Goal: Task Accomplishment & Management: Complete application form

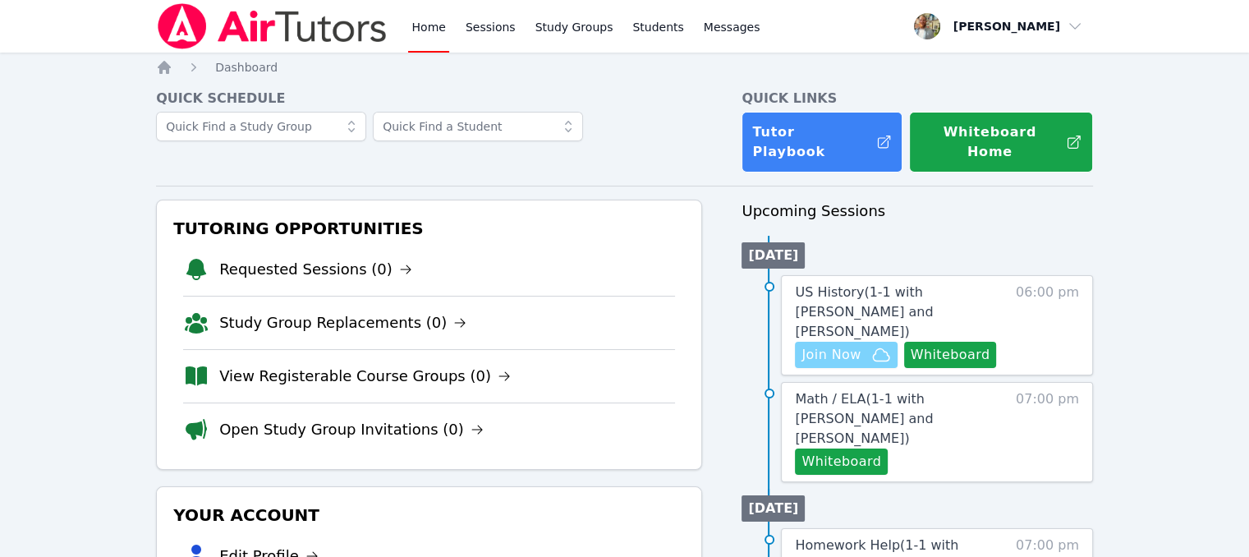
click at [840, 345] on span "Join Now" at bounding box center [830, 355] width 59 height 20
click at [700, 35] on link "Messages" at bounding box center [731, 26] width 63 height 53
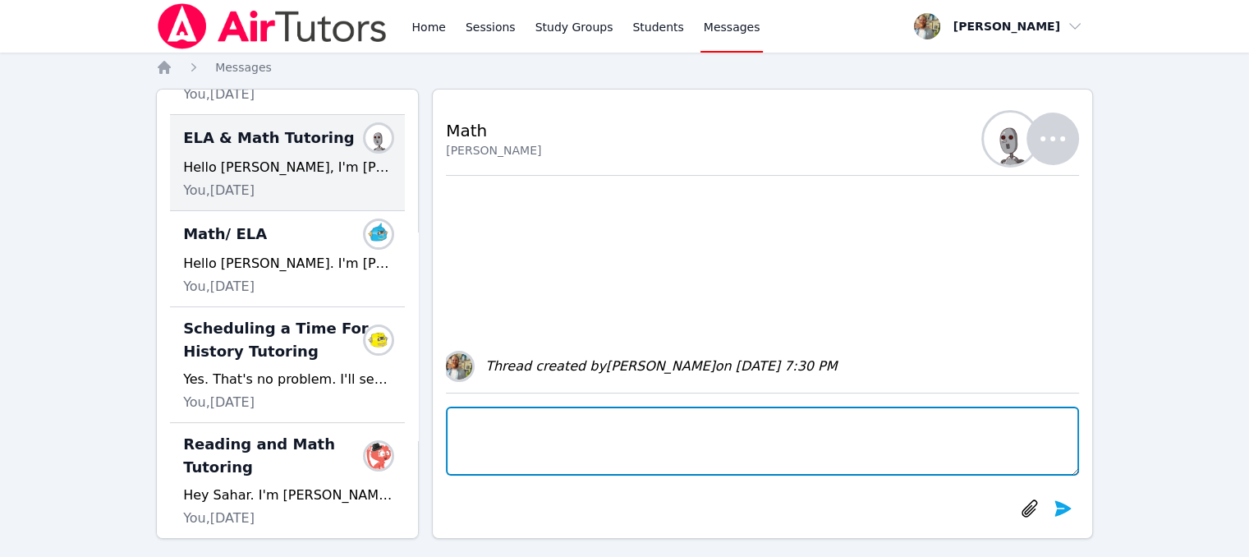
scroll to position [276, 0]
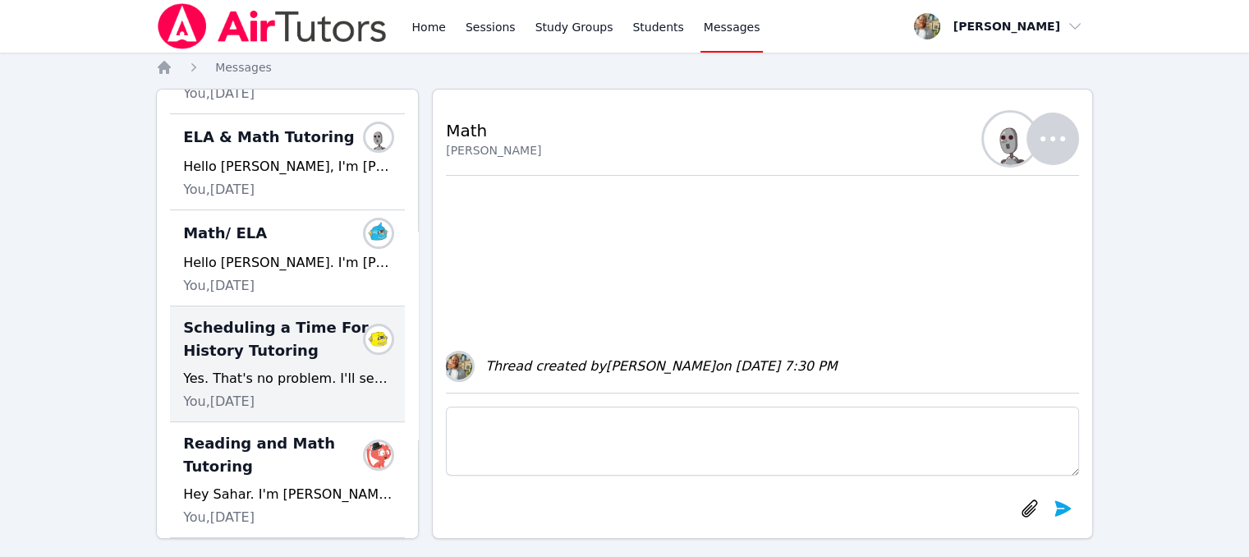
click at [310, 342] on div "Scheduling a Time For History Tutoring Members Yes. That's no problem. I'll see…" at bounding box center [287, 364] width 235 height 116
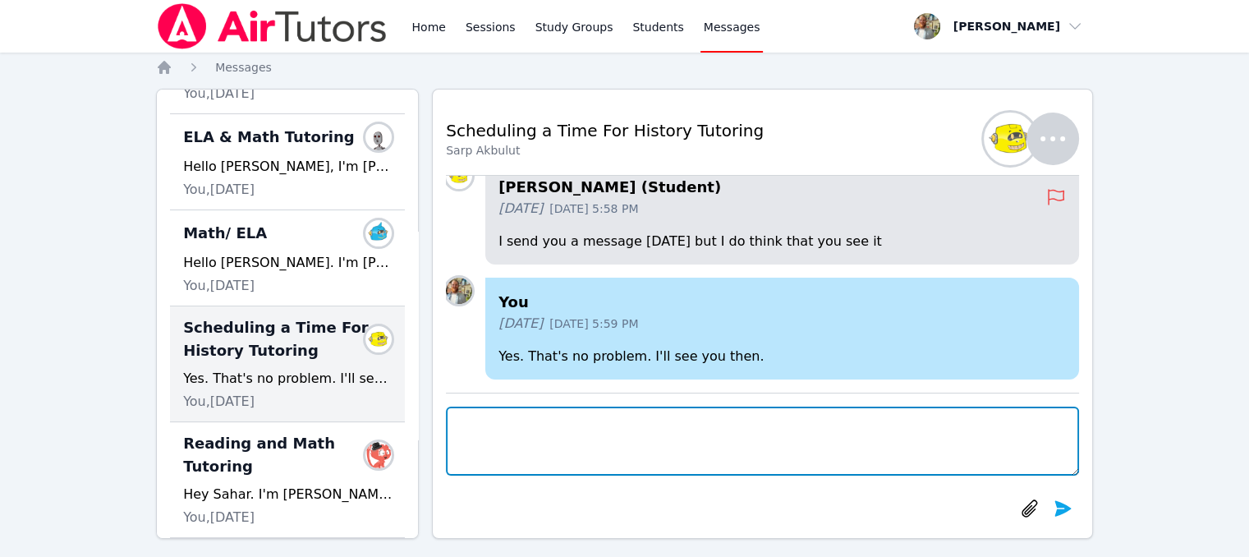
click at [577, 431] on textarea at bounding box center [762, 440] width 633 height 69
type textarea "Hey Sarp, does [DATE] still work for you?"
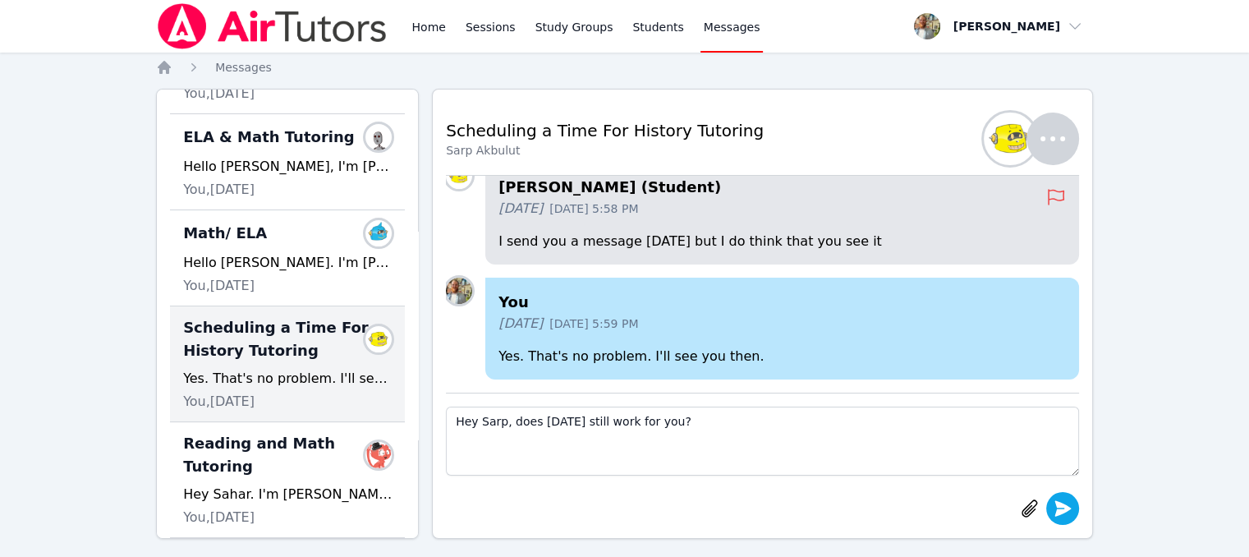
click at [1058, 511] on icon "submit" at bounding box center [1062, 508] width 16 height 16
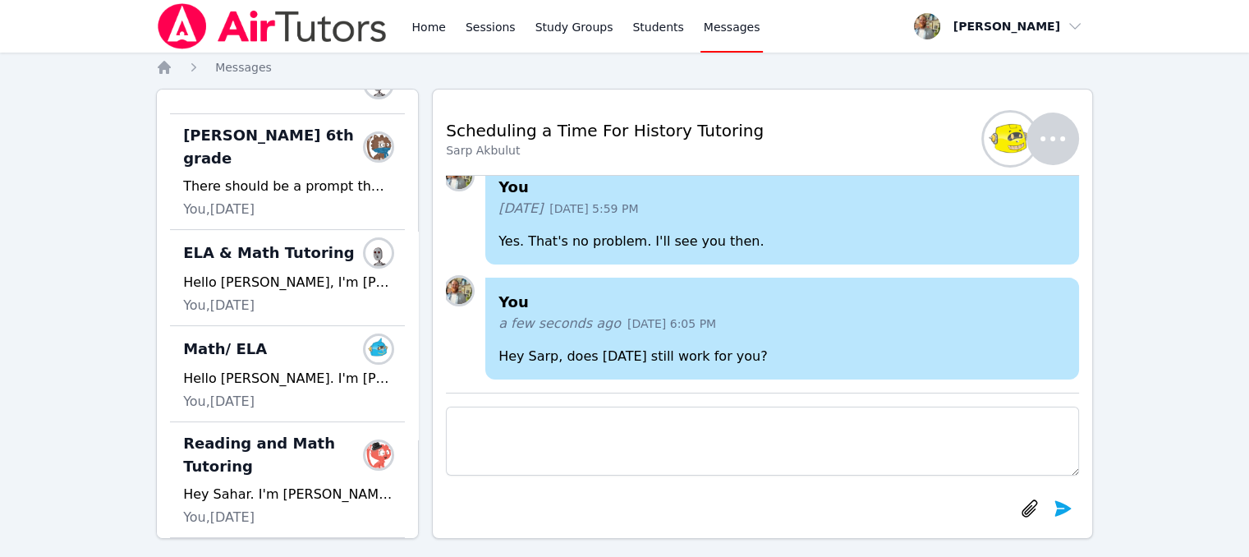
scroll to position [0, 0]
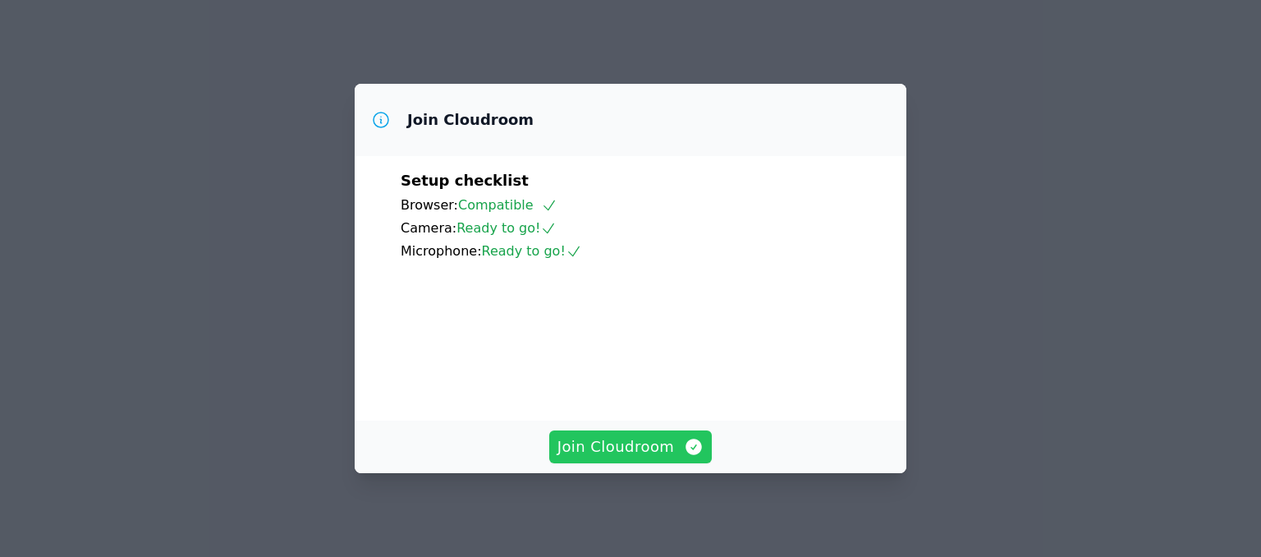
click at [654, 441] on span "Join Cloudroom" at bounding box center [630, 446] width 147 height 23
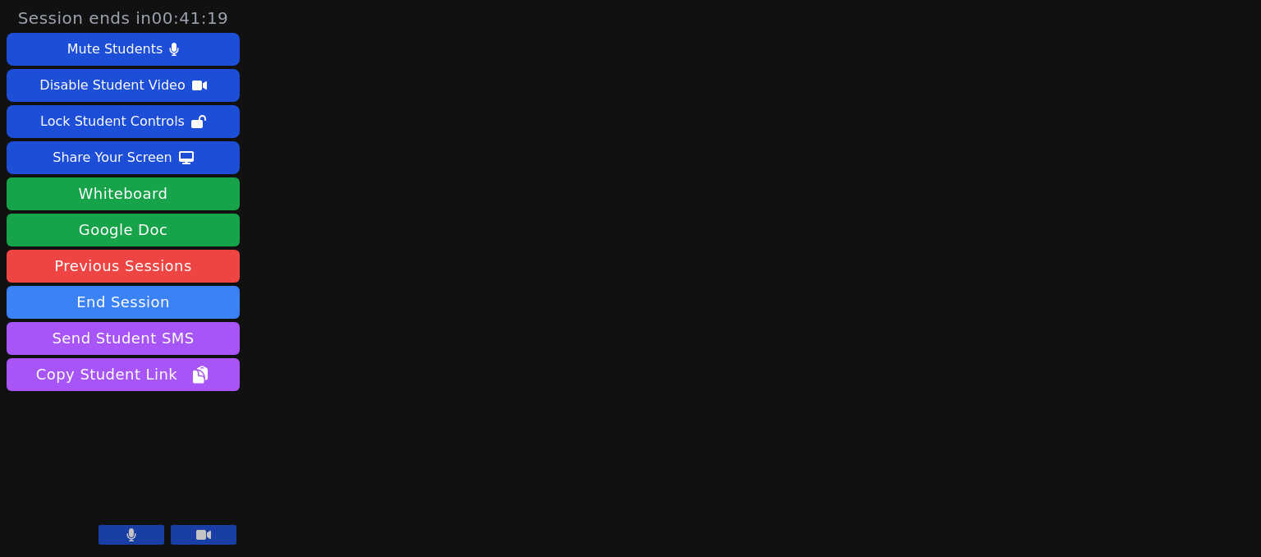
click at [1051, 68] on div "Session ends in 00:41:19 Mute Students Disable Student Video Lock Student Contr…" at bounding box center [630, 278] width 1261 height 557
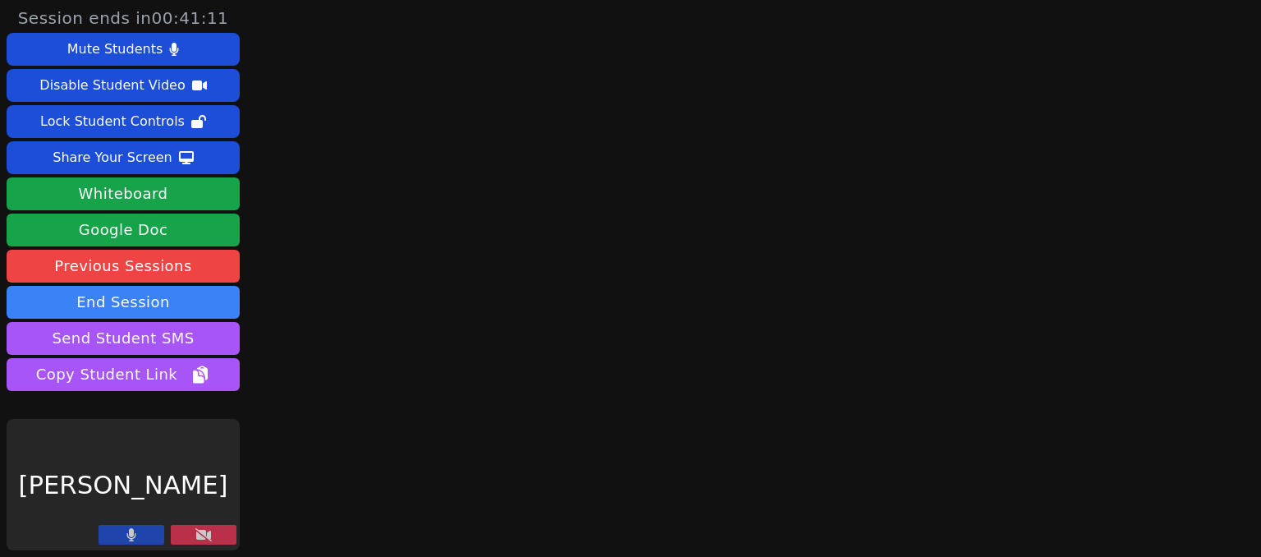
click at [220, 524] on div "[PERSON_NAME]" at bounding box center [123, 484] width 233 height 131
click at [219, 530] on button at bounding box center [204, 535] width 66 height 20
click at [213, 534] on button at bounding box center [204, 535] width 66 height 20
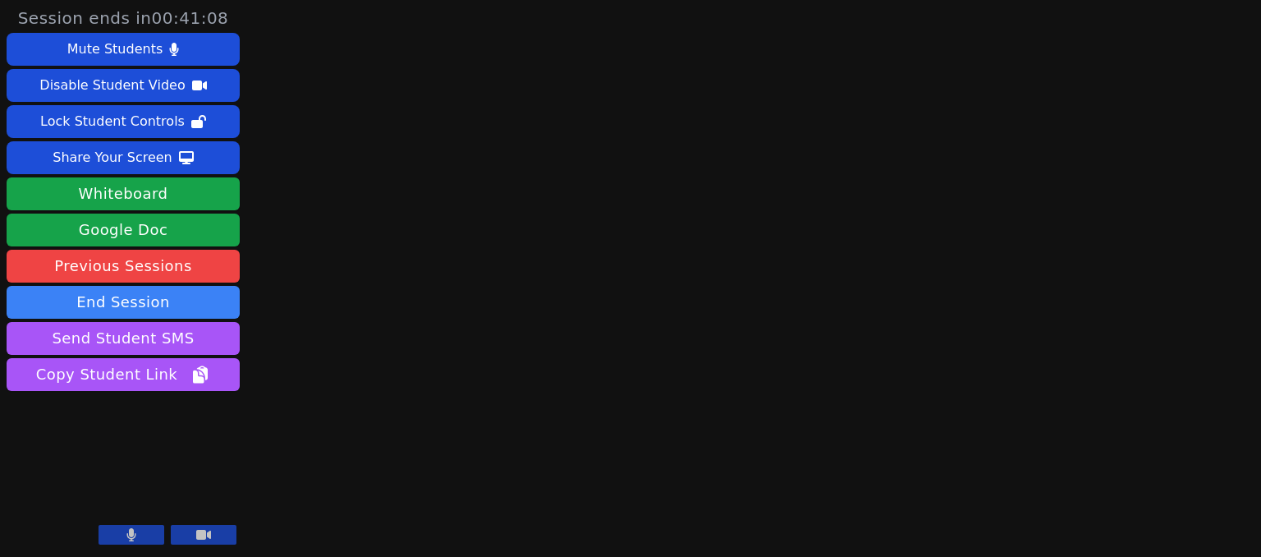
click at [213, 534] on button at bounding box center [204, 535] width 66 height 20
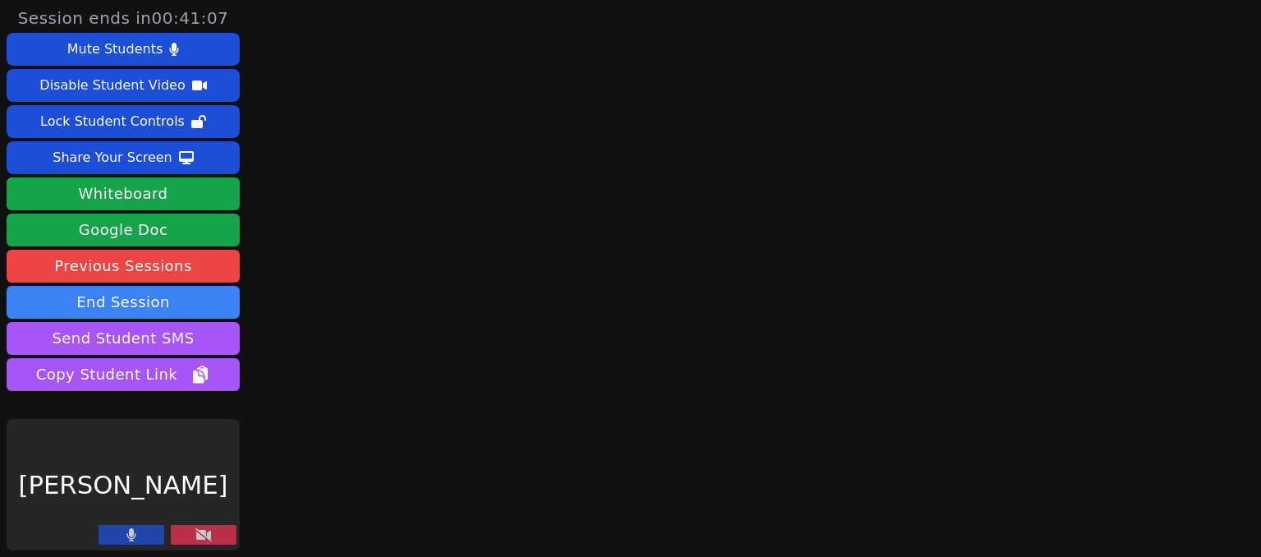
click at [213, 534] on button at bounding box center [204, 535] width 66 height 20
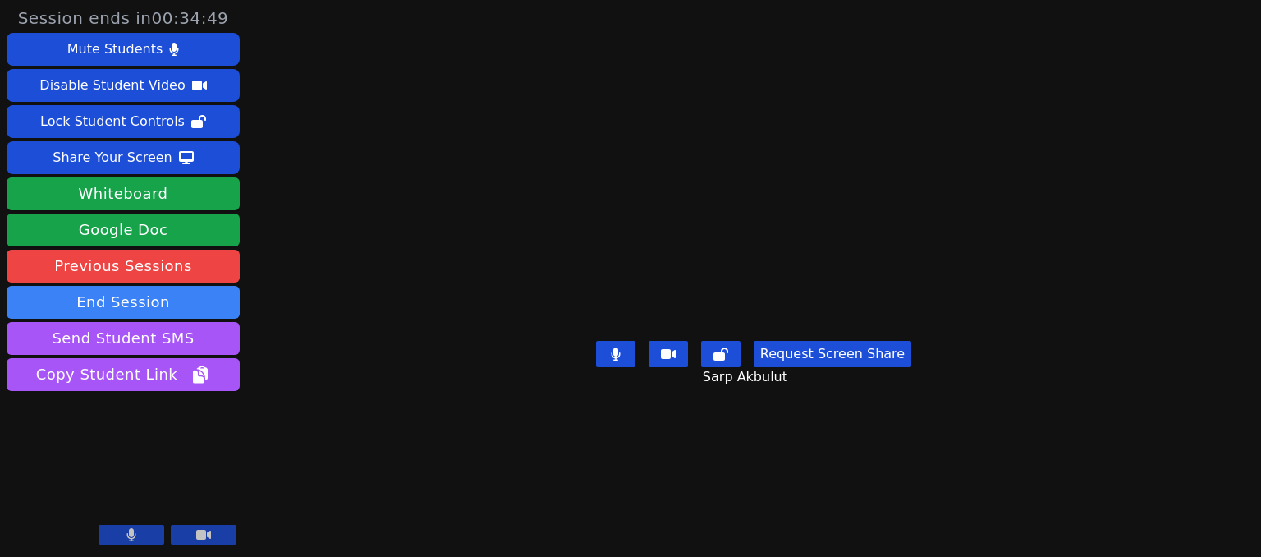
click at [341, 81] on div "Session ends in 00:34:49 Mute Students Disable Student Video Lock Student Contr…" at bounding box center [630, 278] width 1261 height 557
click at [159, 190] on button "Whiteboard" at bounding box center [123, 193] width 233 height 33
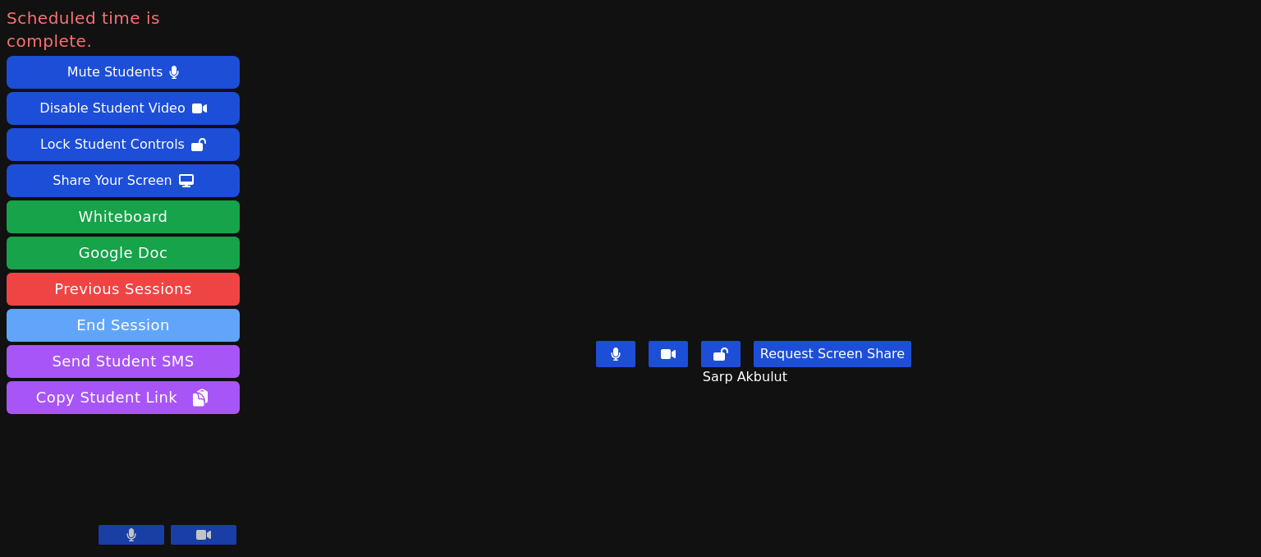
click at [202, 309] on button "End Session" at bounding box center [123, 325] width 233 height 33
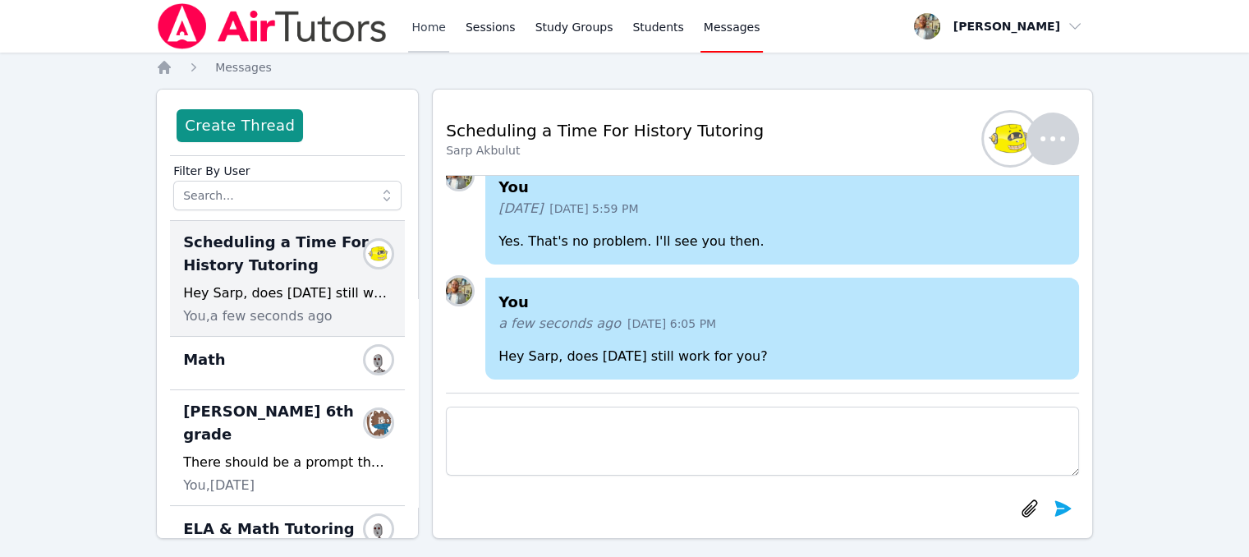
click at [422, 34] on link "Home" at bounding box center [428, 26] width 40 height 53
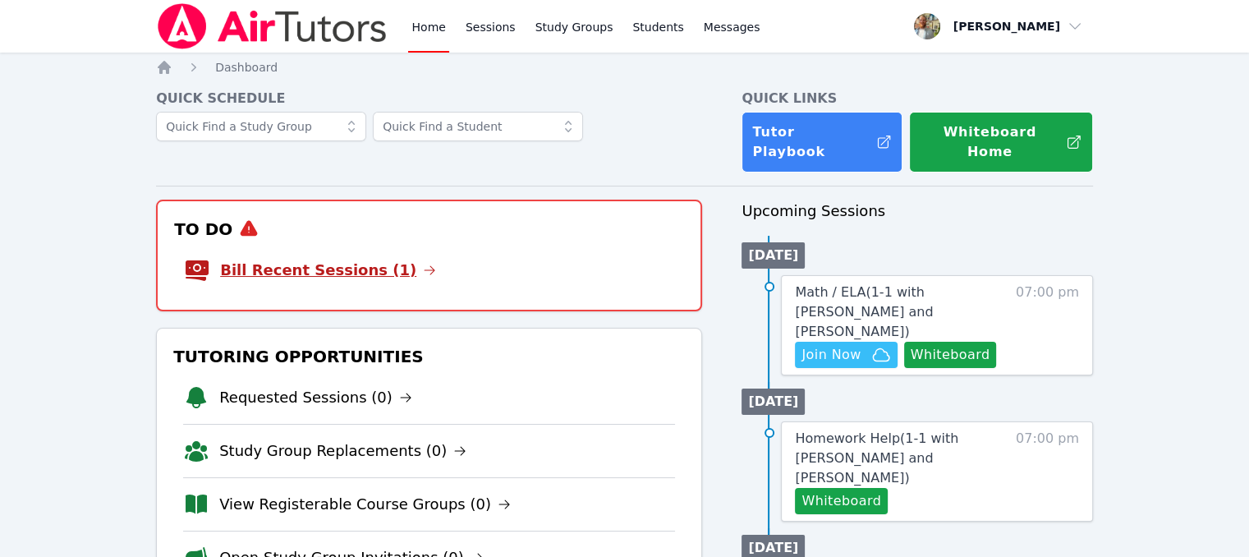
click at [332, 259] on link "Bill Recent Sessions (1)" at bounding box center [328, 270] width 216 height 23
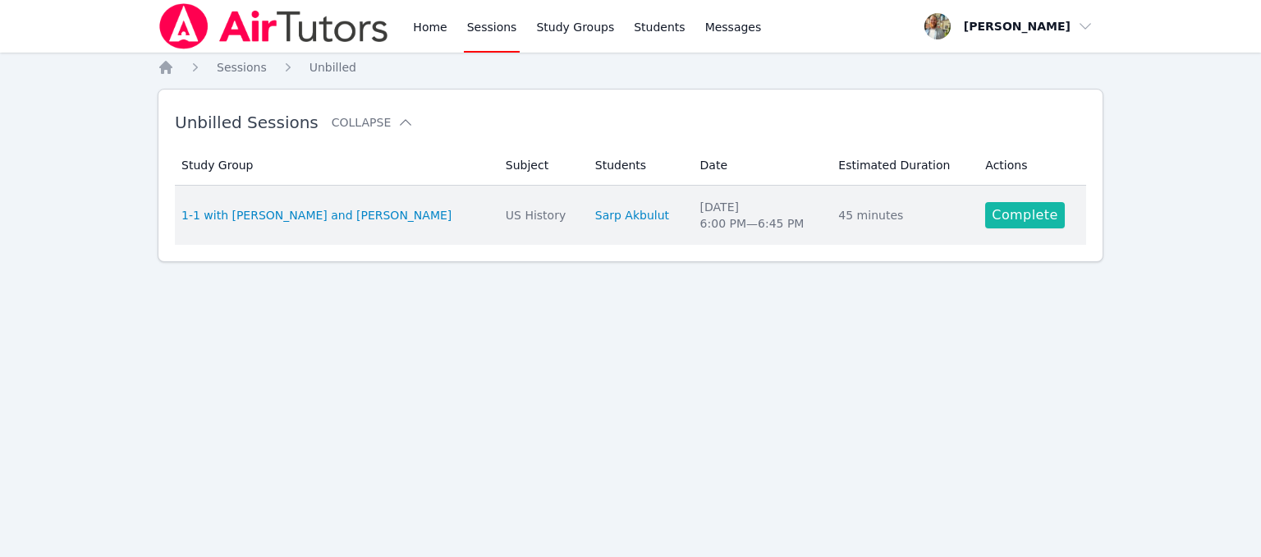
click at [1030, 215] on link "Complete" at bounding box center [1024, 215] width 79 height 26
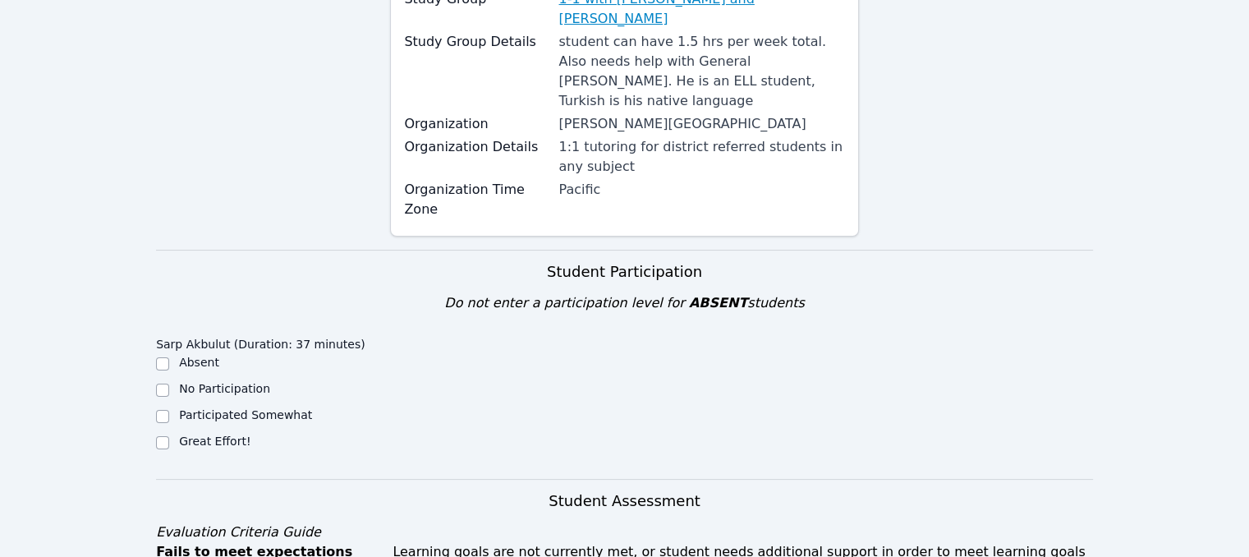
scroll to position [277, 0]
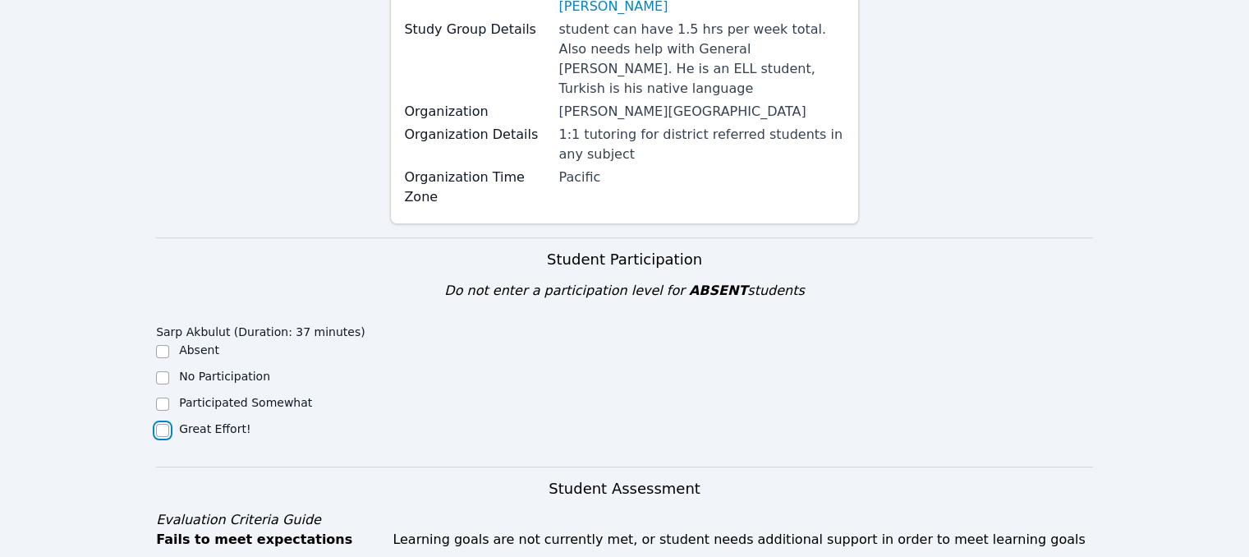
click at [163, 424] on input "Great Effort!" at bounding box center [162, 430] width 13 height 13
checkbox input "true"
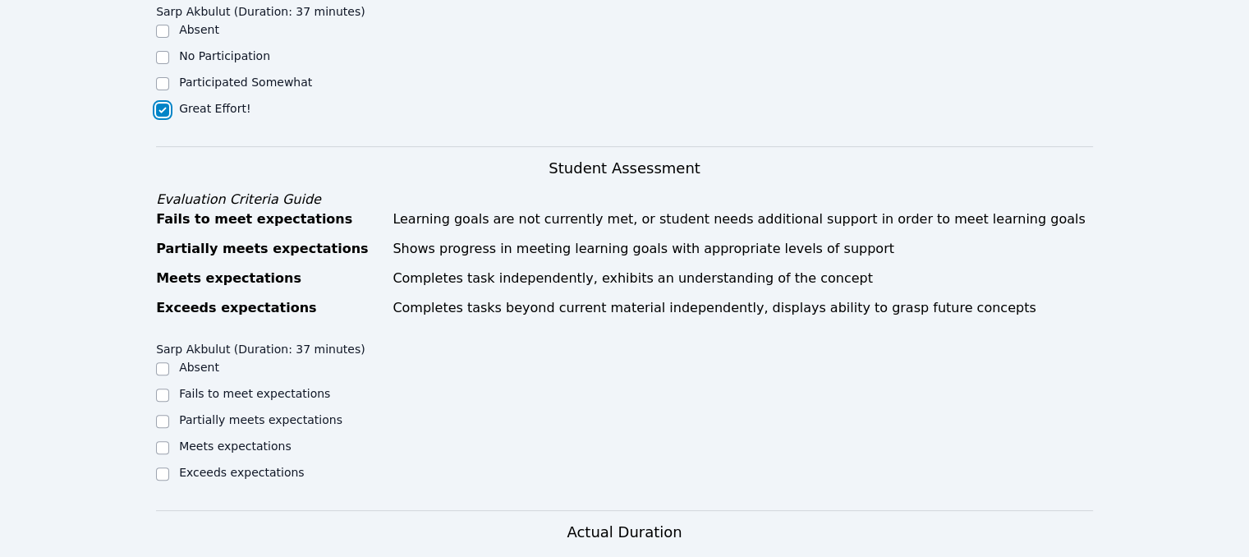
scroll to position [598, 0]
click at [163, 441] on input "Meets expectations" at bounding box center [162, 447] width 13 height 13
checkbox input "true"
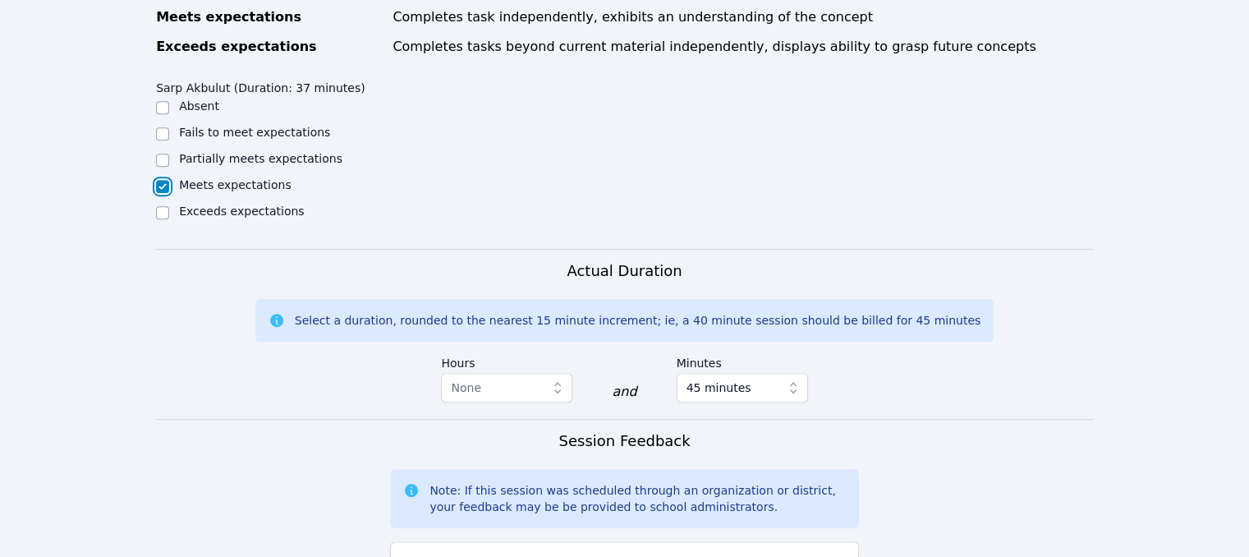
scroll to position [995, 0]
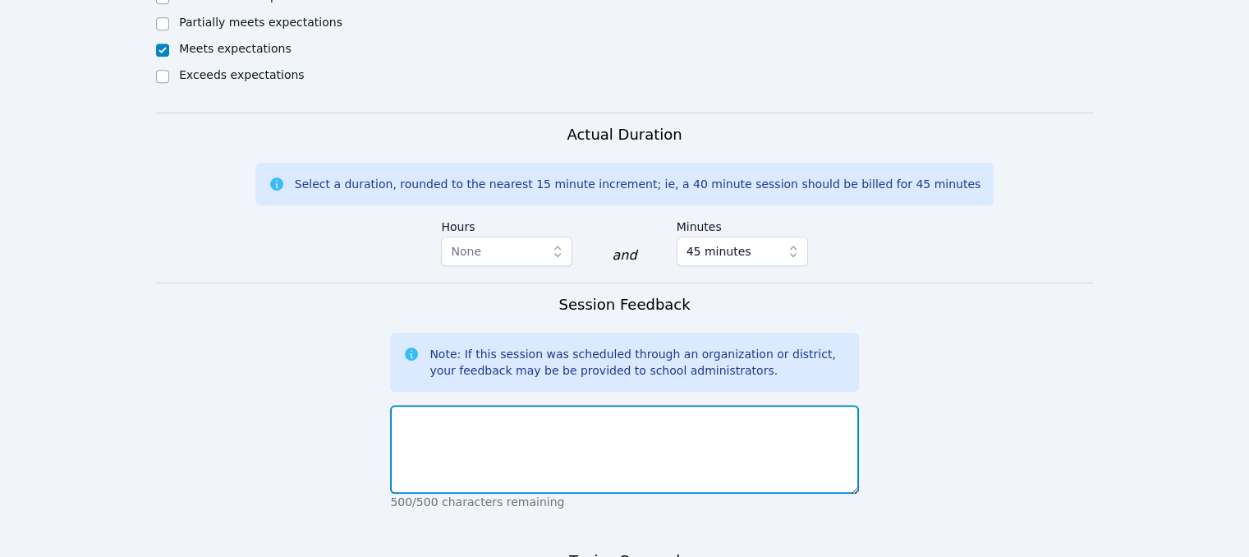
click at [652, 405] on textarea at bounding box center [624, 449] width 468 height 89
type textarea "Today's session was good. Sarp was active and engaged throughout."
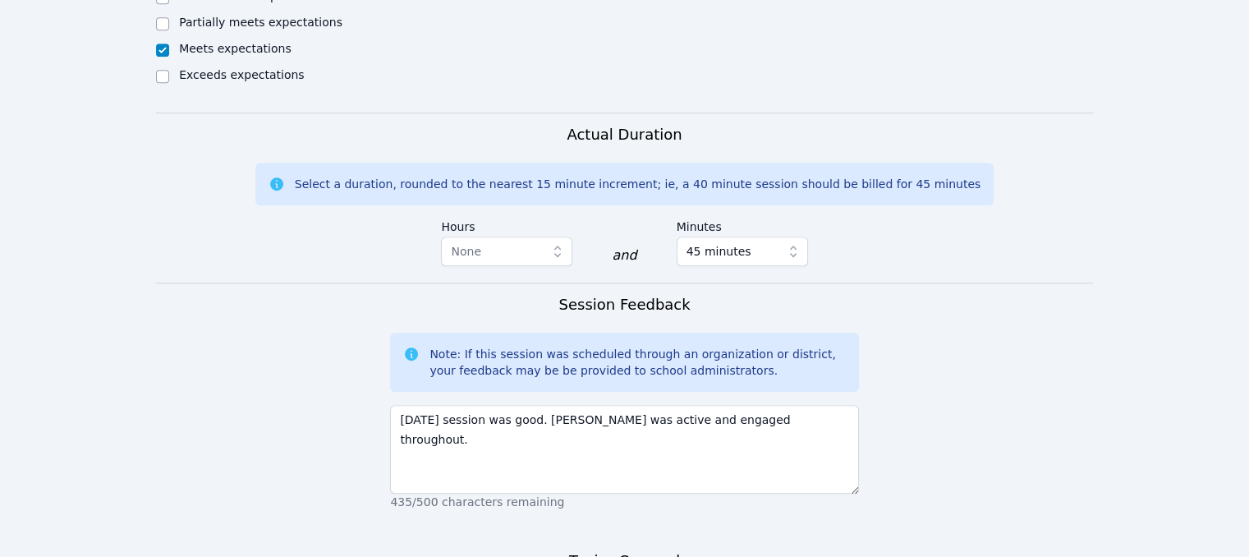
type textarea "Today we continued to review for his next test. We covered harriet tub"
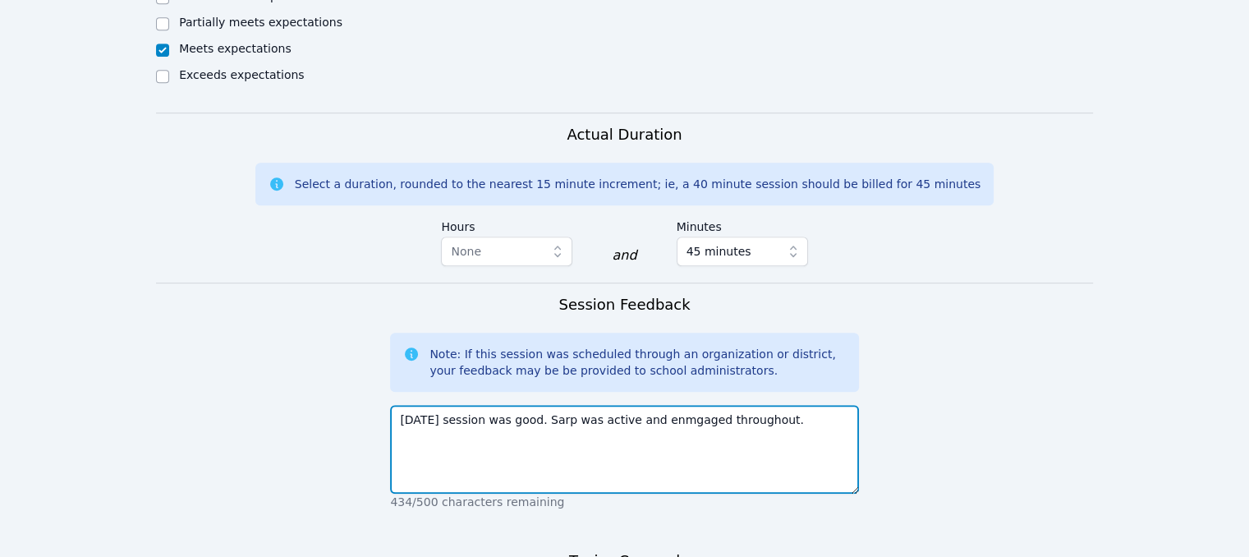
type textarea "Today's session was good. Sarp was active and engaged throughout."
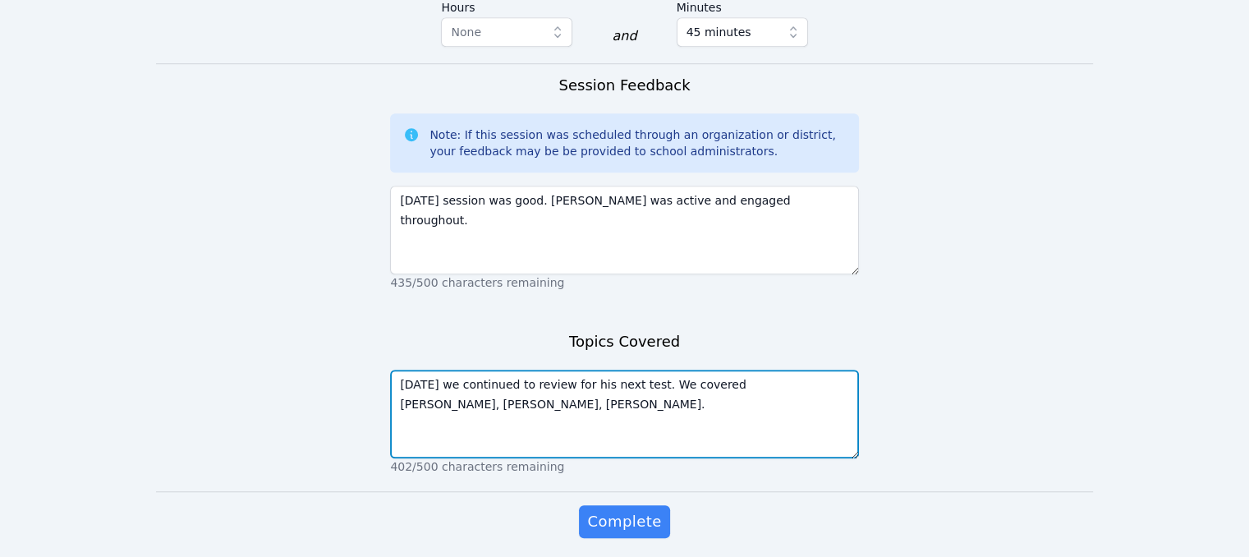
scroll to position [1213, 0]
click at [847, 370] on textarea "Today we continued to review for his next test. We covered harriet tubman, John…" at bounding box center [624, 414] width 468 height 89
type textarea "Today we continued to review for his next test. We covered harriet tubman, John…"
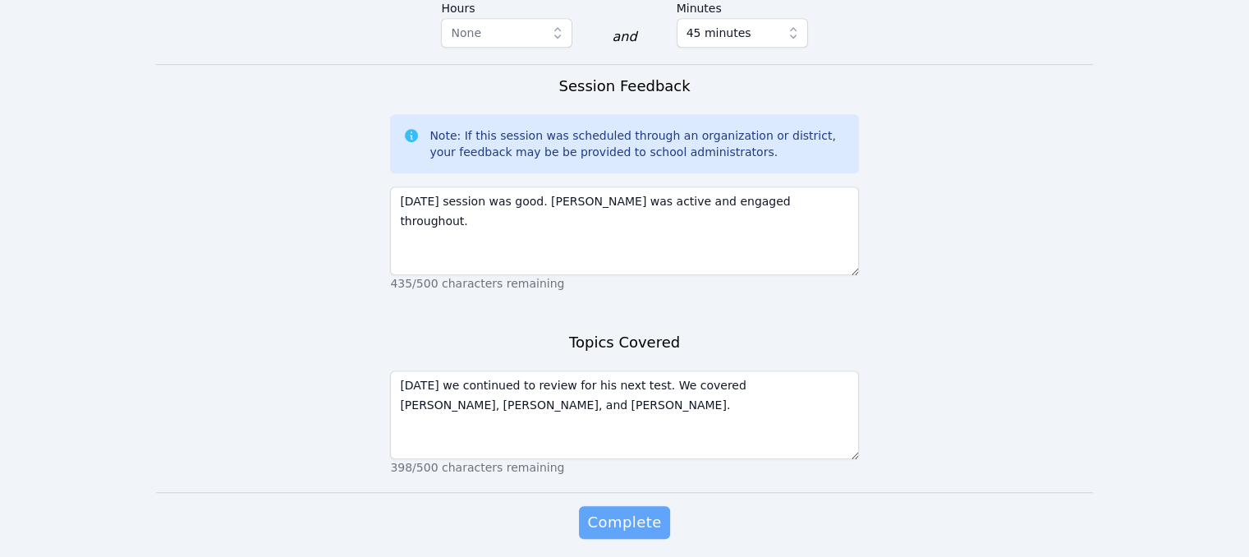
click at [654, 511] on span "Complete" at bounding box center [624, 522] width 74 height 23
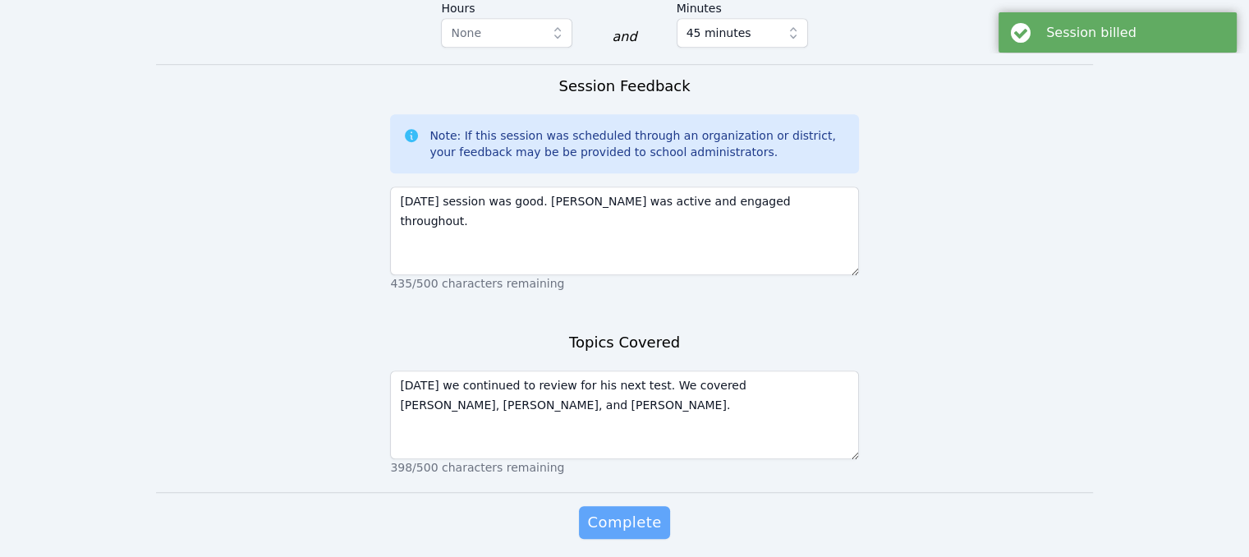
scroll to position [0, 0]
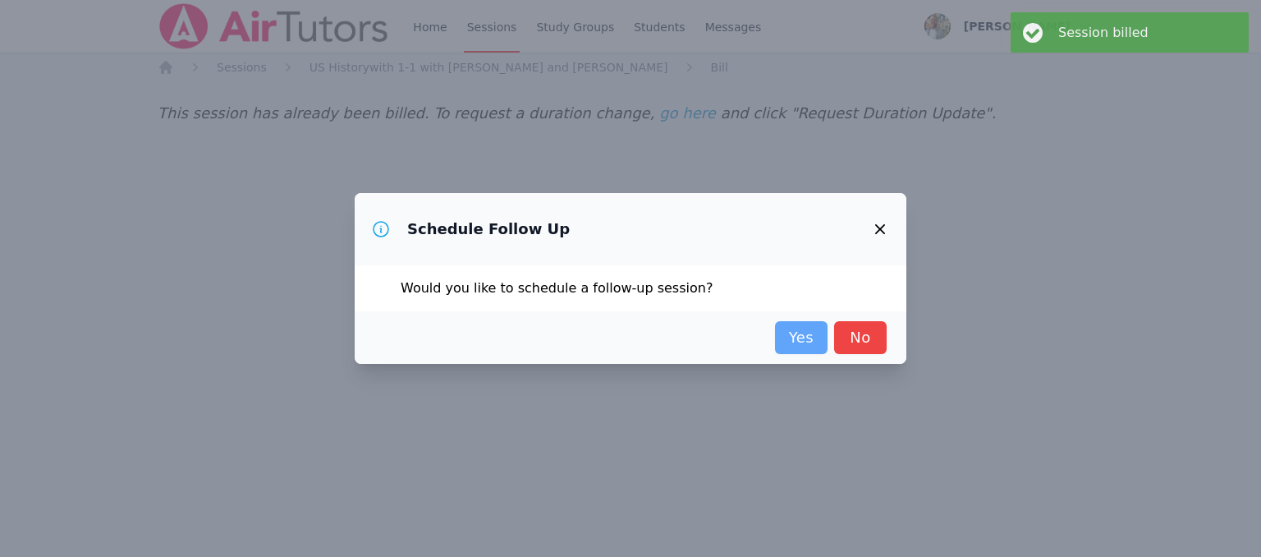
click at [814, 339] on link "Yes" at bounding box center [801, 337] width 53 height 33
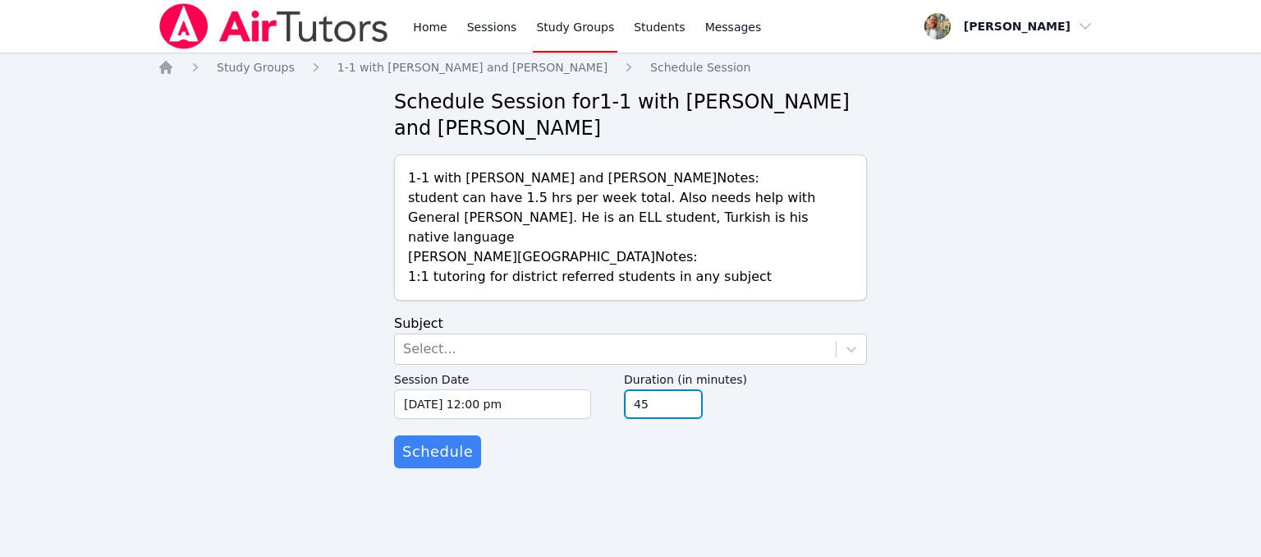
type input "45"
click at [685, 389] on input "45" at bounding box center [663, 404] width 79 height 30
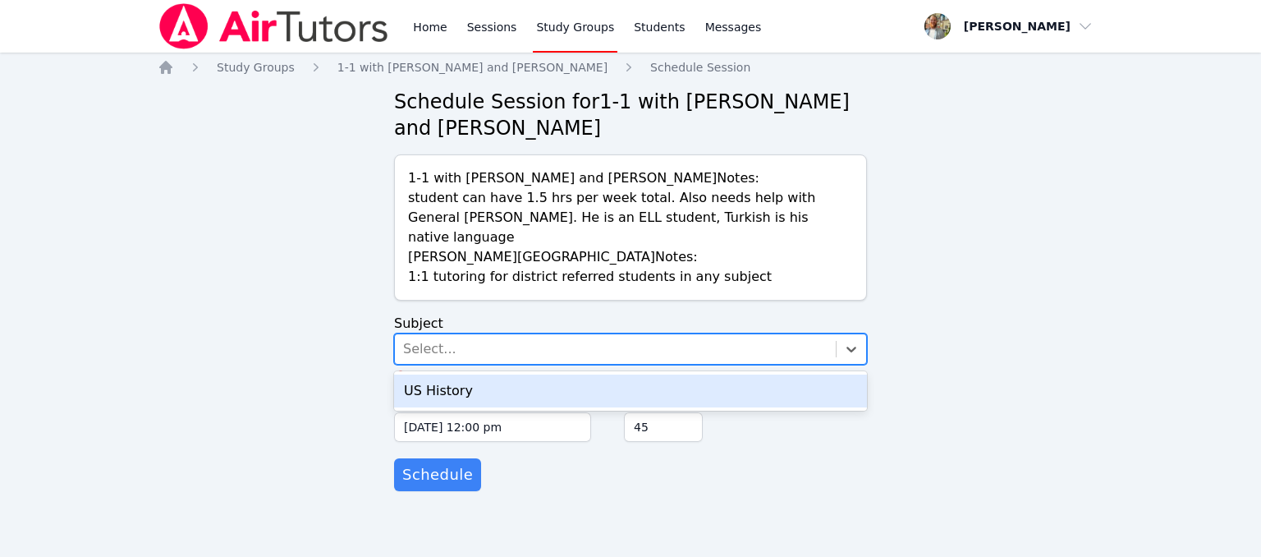
click at [819, 334] on div "Select..." at bounding box center [615, 349] width 441 height 30
click at [710, 374] on div "US History" at bounding box center [630, 390] width 473 height 33
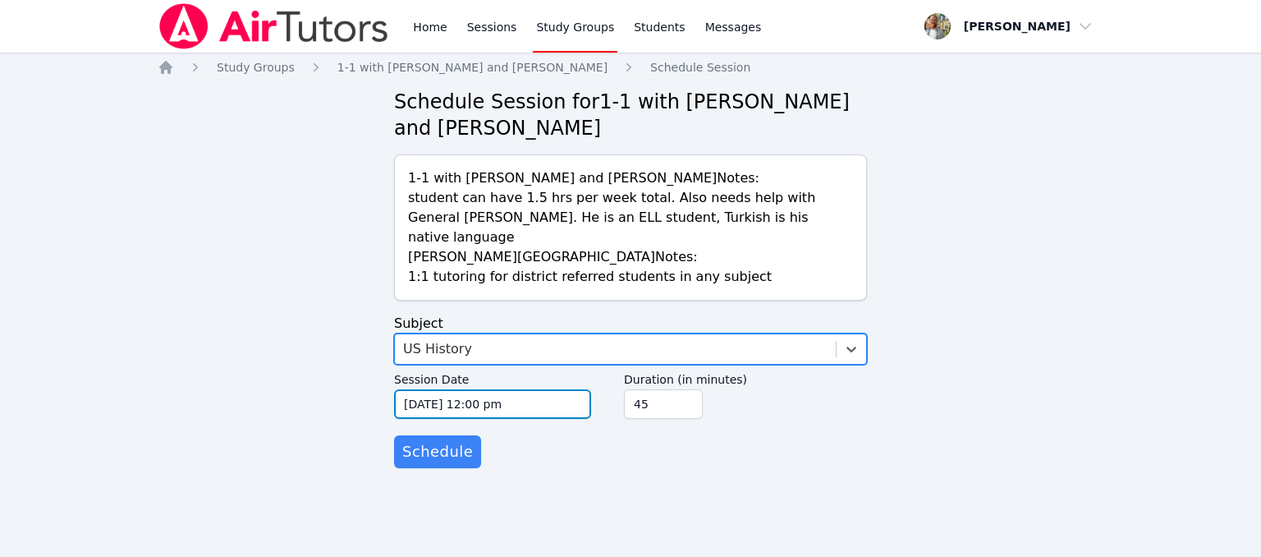
click at [547, 389] on input "10/09/2025 12:00 pm" at bounding box center [492, 404] width 197 height 30
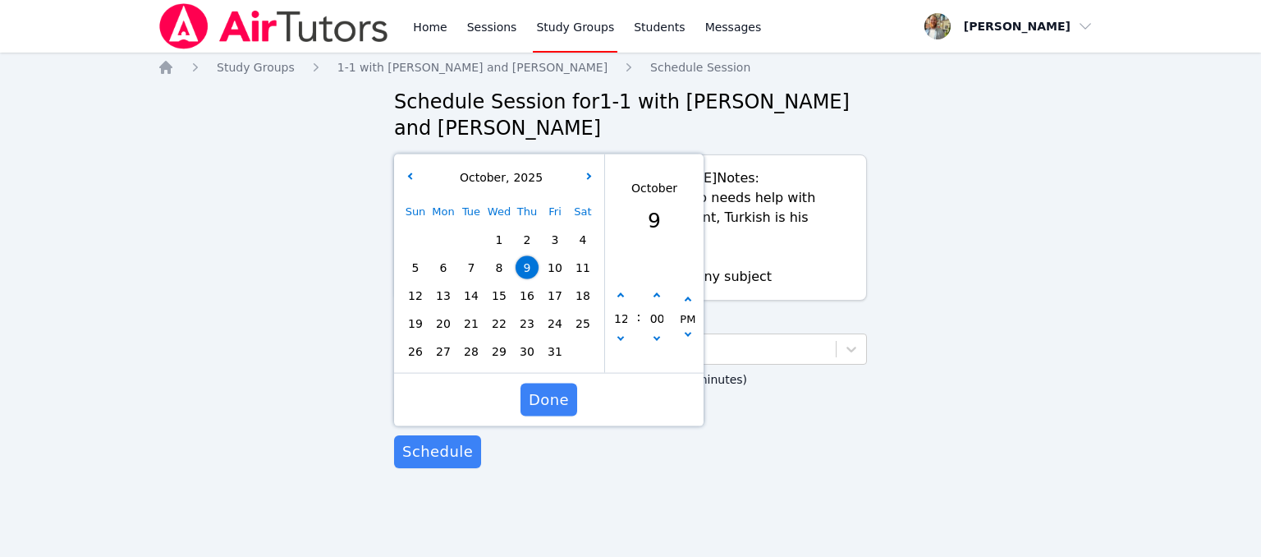
click at [470, 284] on span "14" at bounding box center [471, 295] width 23 height 23
click at [621, 288] on button "button" at bounding box center [620, 296] width 16 height 16
type input "10/14/2025 01:00 pm"
type input "01"
click at [621, 288] on button "button" at bounding box center [620, 296] width 16 height 16
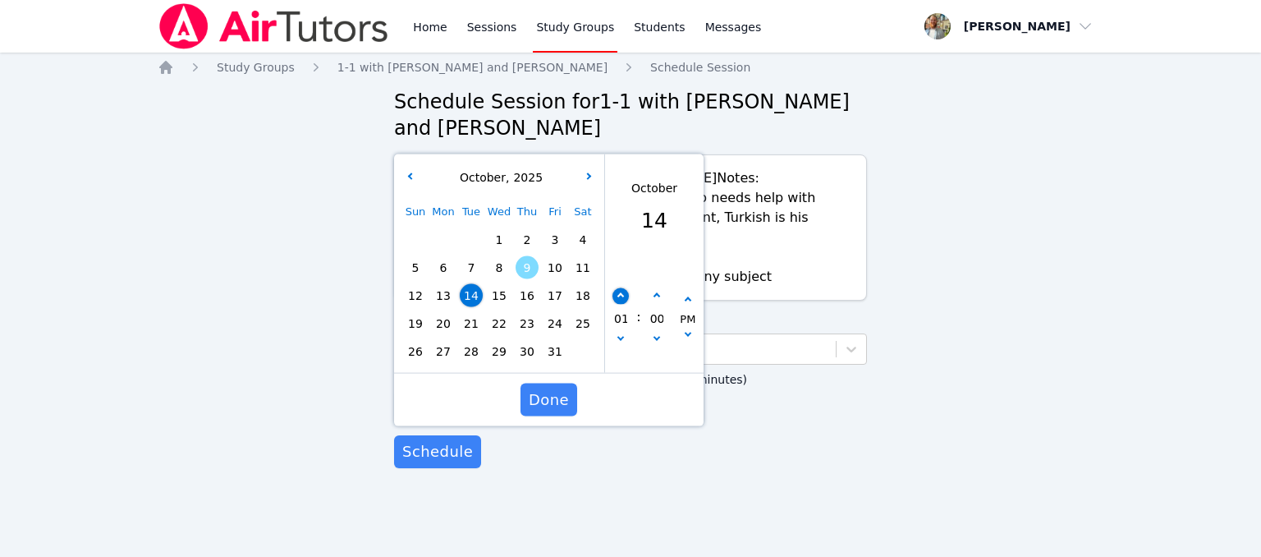
type input "10/14/2025 02:00 pm"
type input "02"
click at [621, 288] on button "button" at bounding box center [620, 296] width 16 height 16
type input "10/14/2025 03:00 pm"
type input "03"
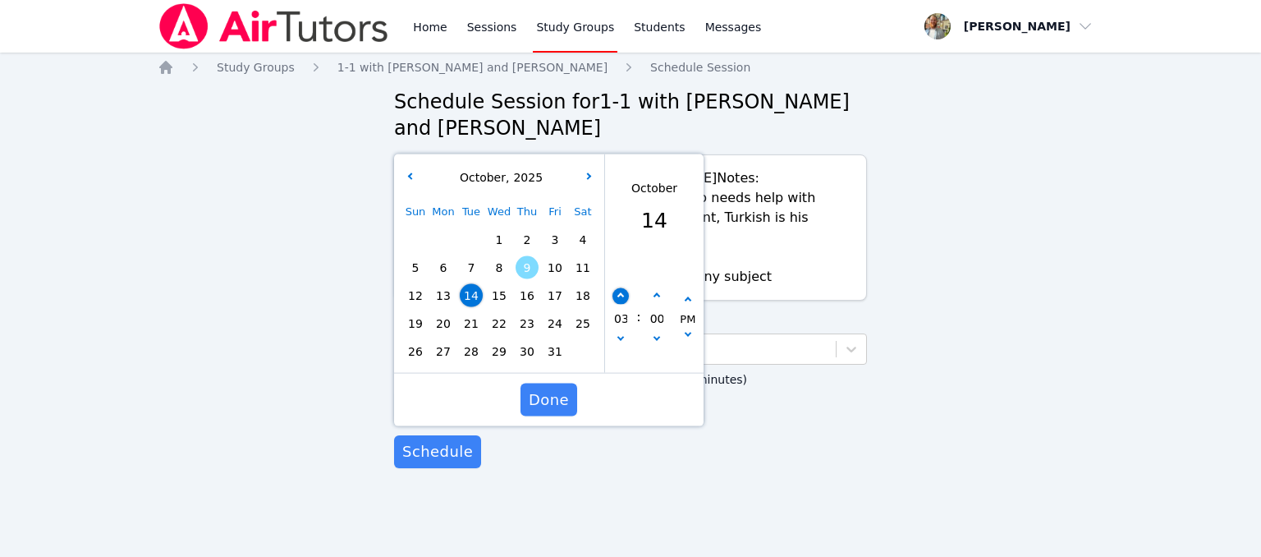
click at [621, 288] on button "button" at bounding box center [620, 296] width 16 height 16
type input "10/14/2025 04:00 pm"
type input "04"
click at [621, 288] on button "button" at bounding box center [620, 296] width 16 height 16
type input "10/14/2025 05:00 pm"
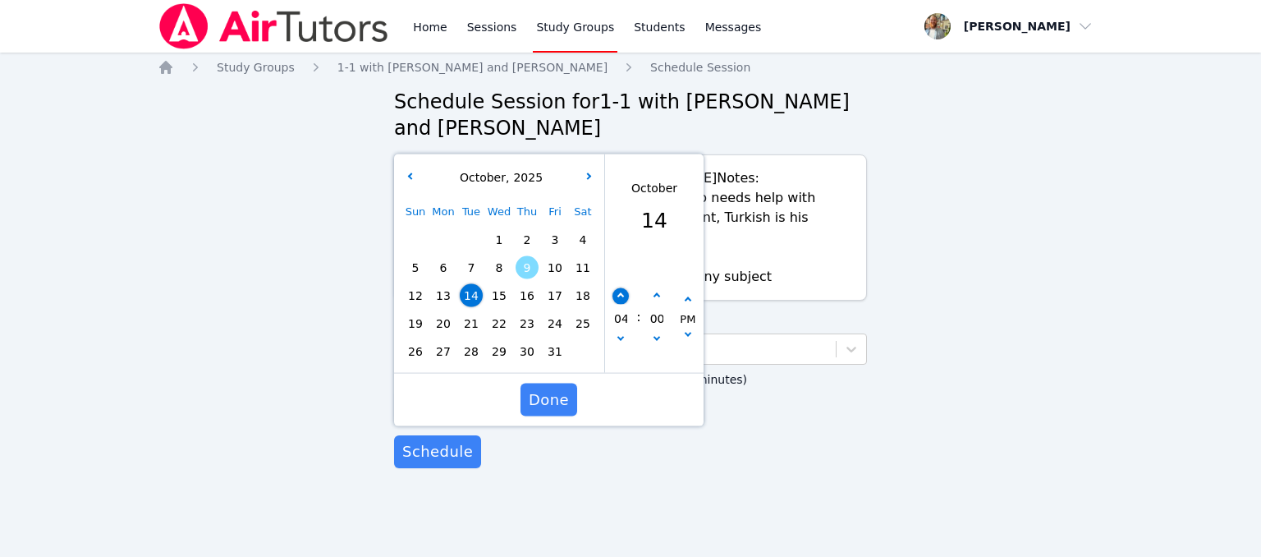
type input "05"
click at [621, 288] on button "button" at bounding box center [620, 296] width 16 height 16
type input "10/14/2025 06:00 pm"
type input "06"
click at [562, 388] on span "Done" at bounding box center [549, 399] width 40 height 23
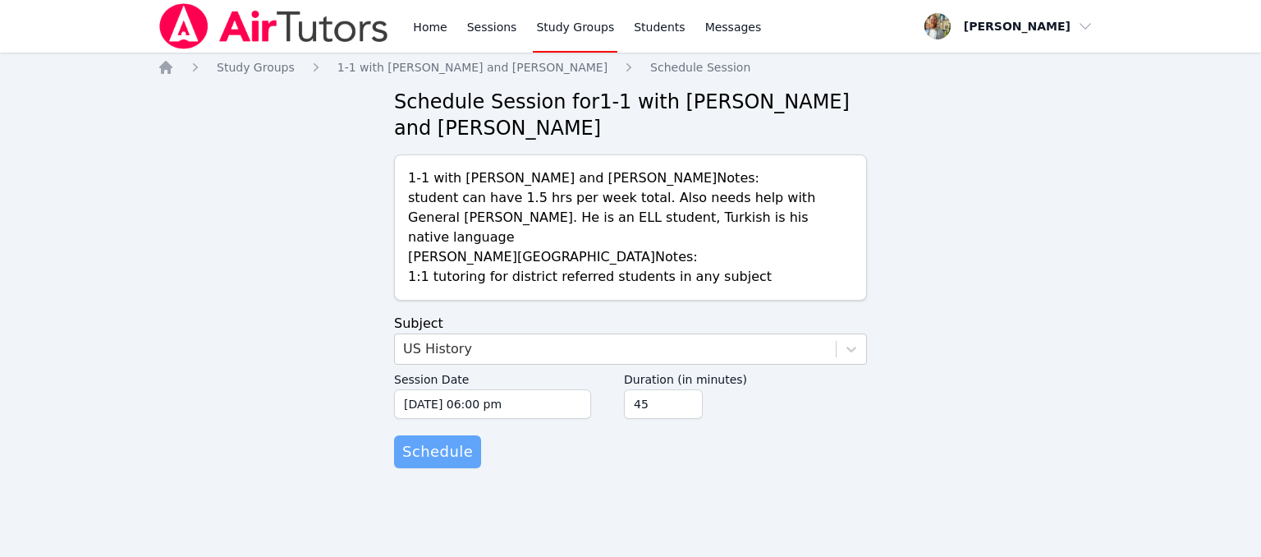
click at [461, 440] on span "Schedule" at bounding box center [437, 451] width 71 height 23
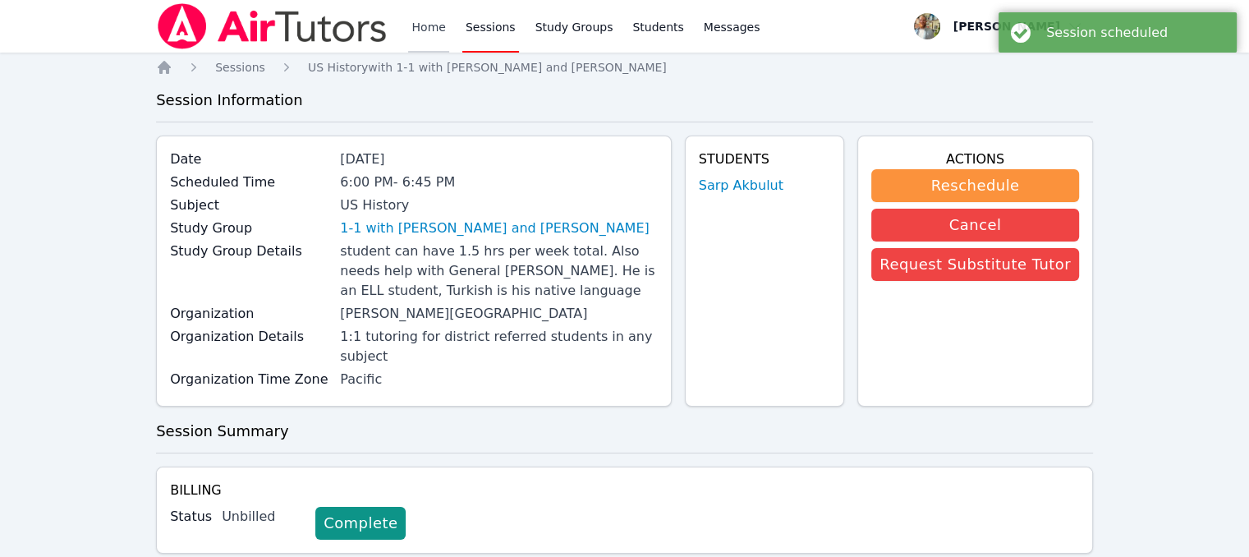
click at [432, 25] on link "Home" at bounding box center [428, 26] width 40 height 53
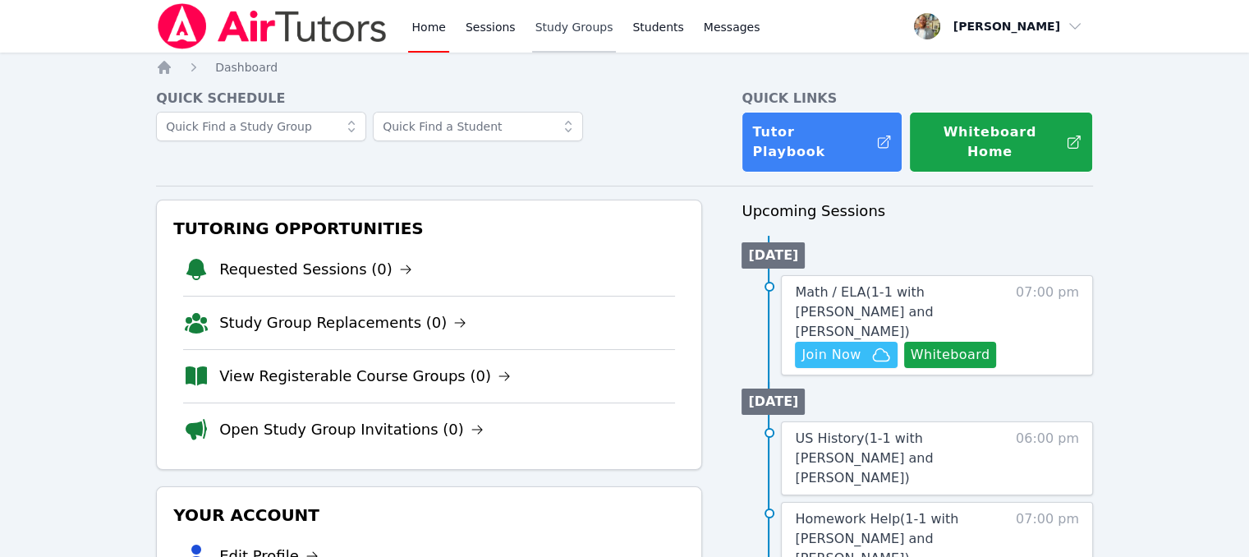
click at [536, 23] on link "Study Groups" at bounding box center [574, 26] width 85 height 53
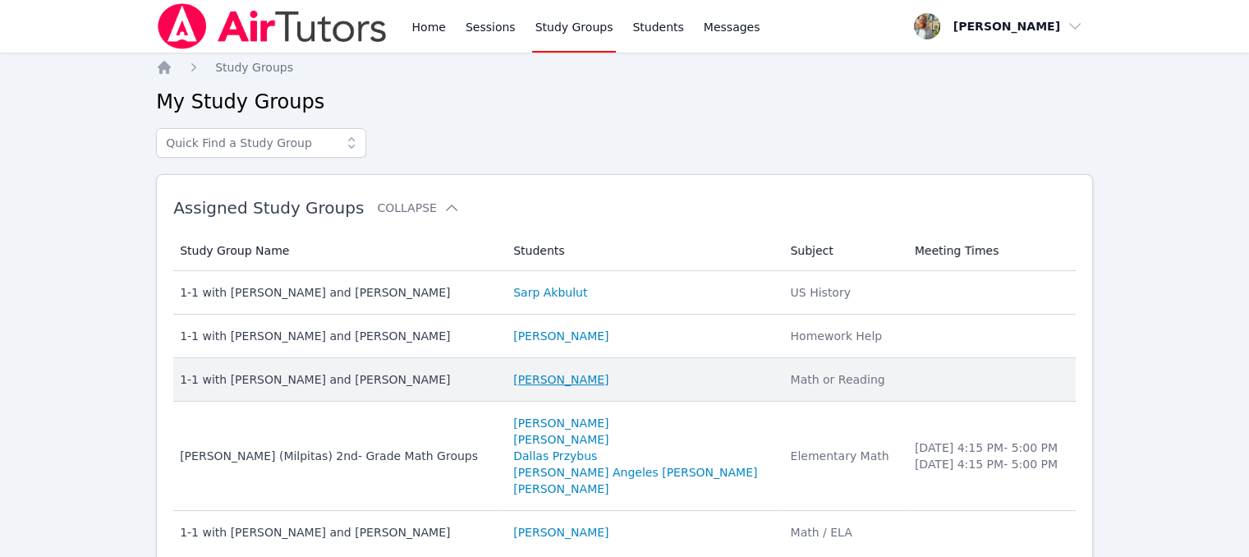
scroll to position [56, 0]
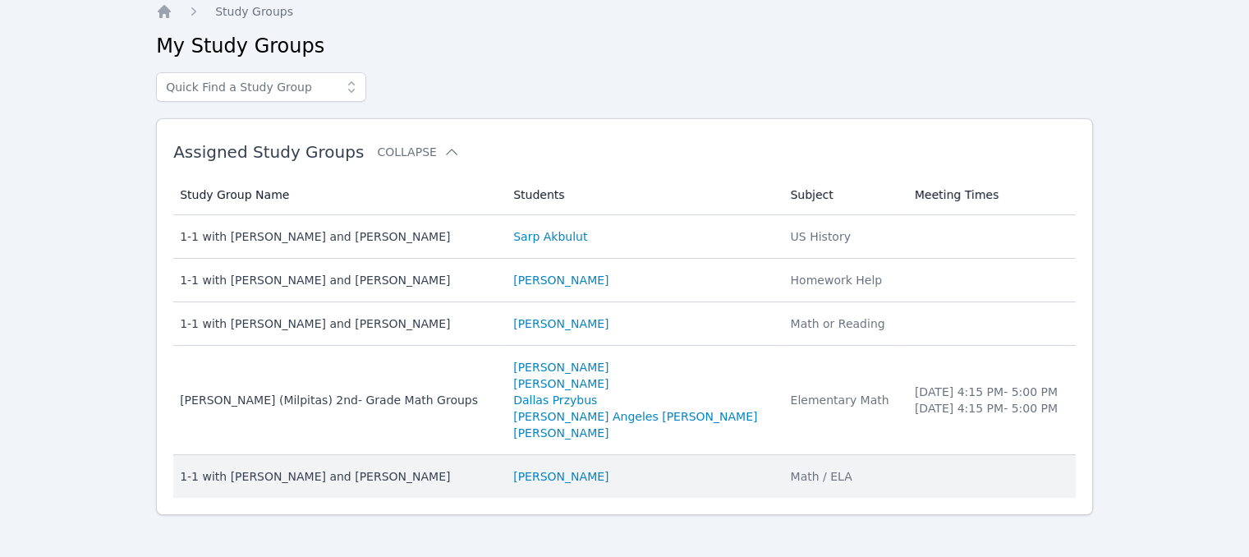
click at [326, 475] on div "1-1 with [PERSON_NAME] and [PERSON_NAME]" at bounding box center [337, 476] width 314 height 16
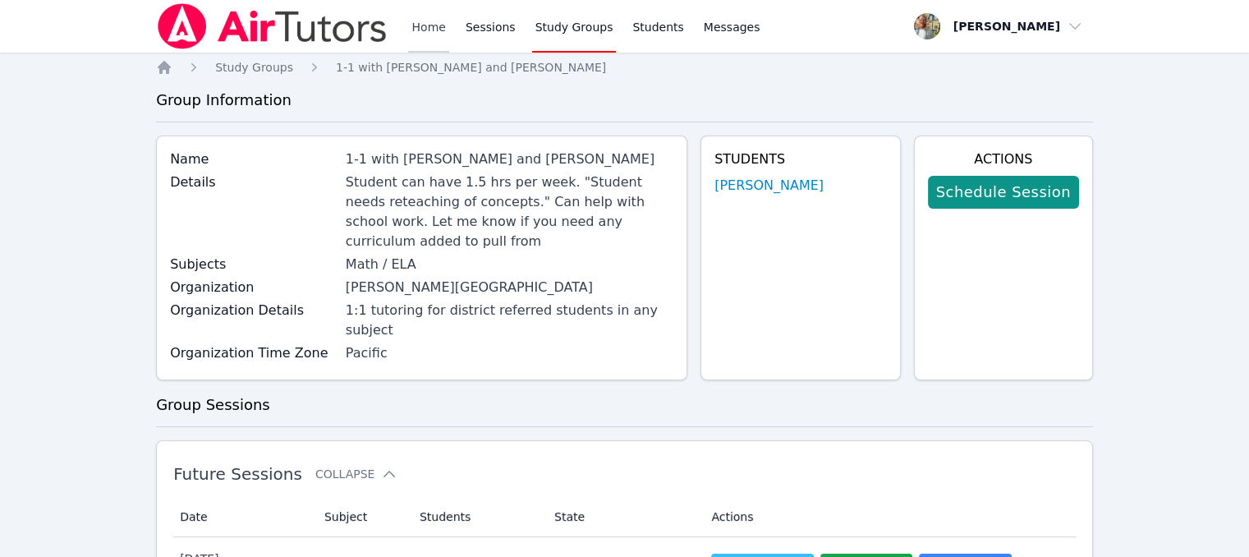
click at [428, 30] on link "Home" at bounding box center [428, 26] width 40 height 53
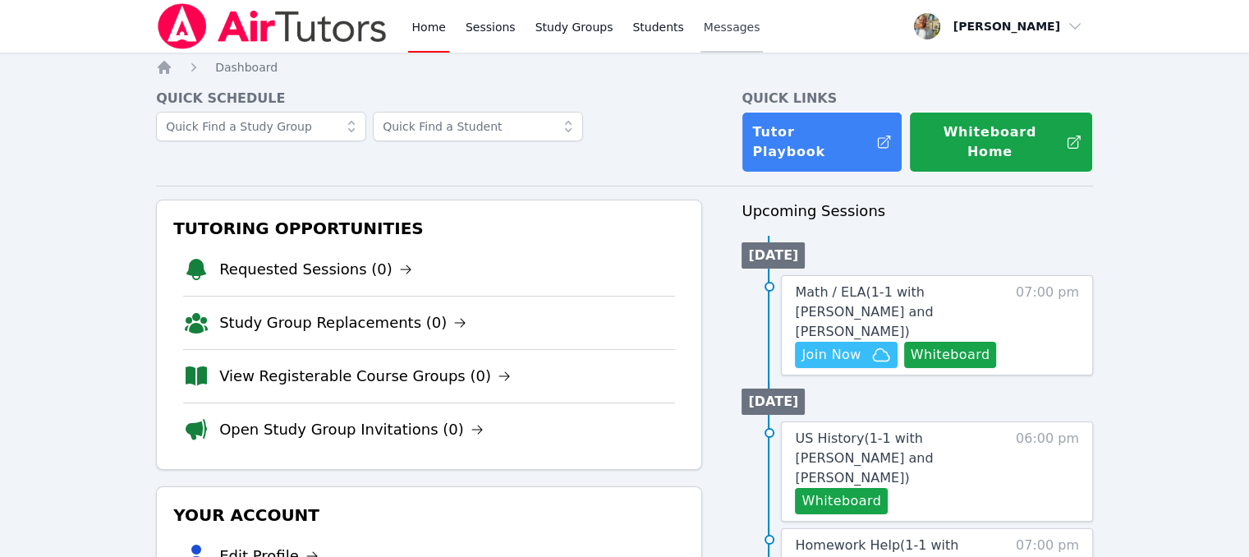
click at [707, 40] on link "Messages" at bounding box center [731, 26] width 63 height 53
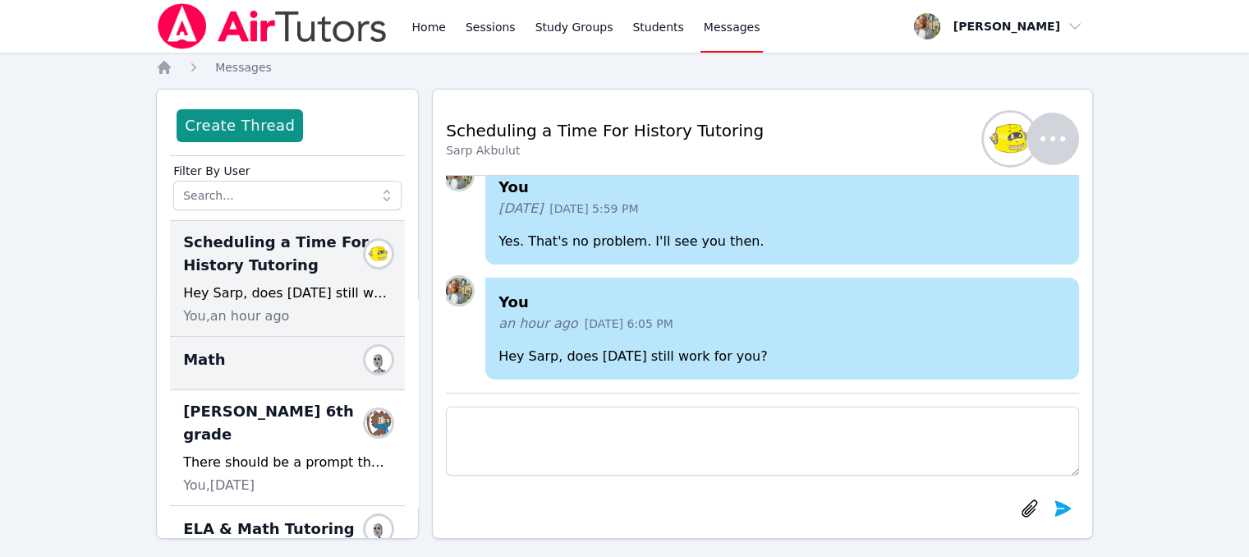
click at [266, 371] on div "Math Members" at bounding box center [287, 359] width 209 height 26
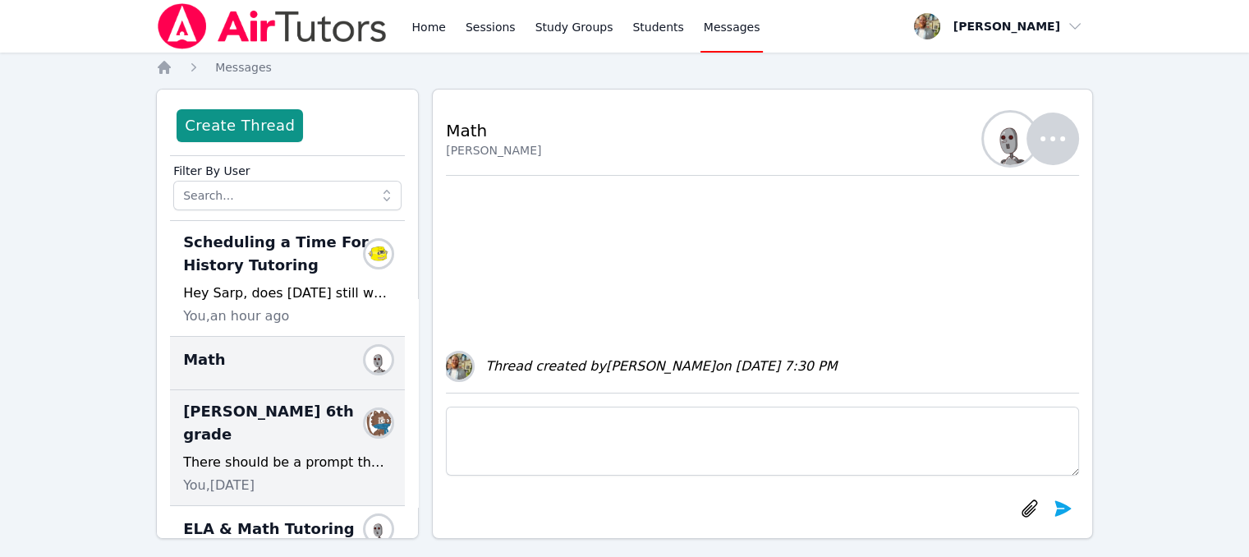
click at [245, 409] on span "[PERSON_NAME] 6th grade" at bounding box center [277, 423] width 189 height 46
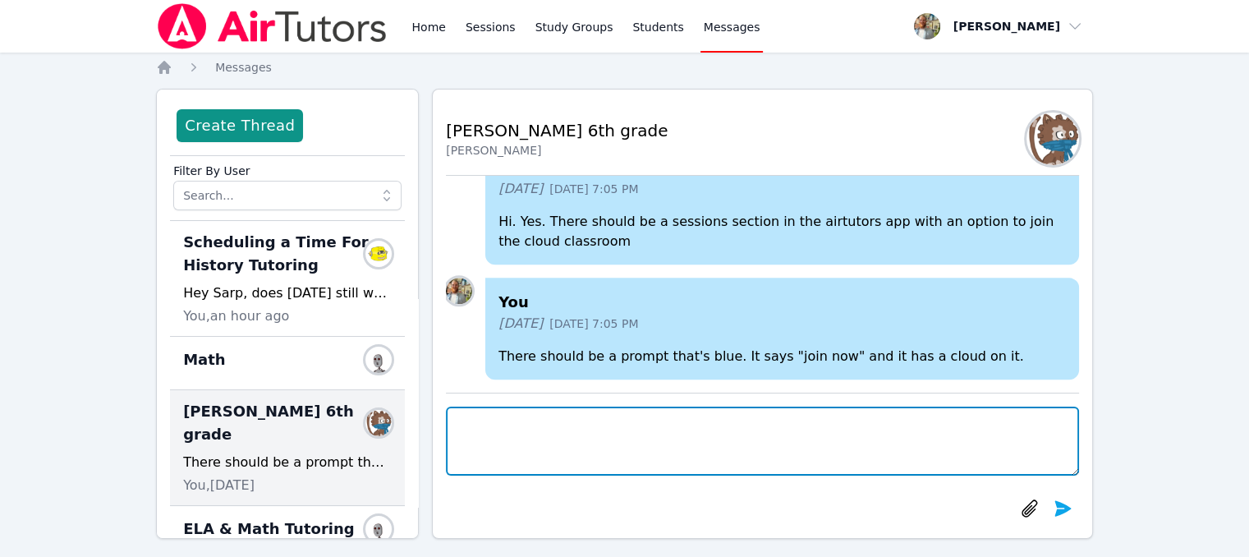
click at [639, 421] on textarea at bounding box center [762, 440] width 633 height 69
type textarea "If [PERSON_NAME] has any homework, you can send it to me through here so that w…"
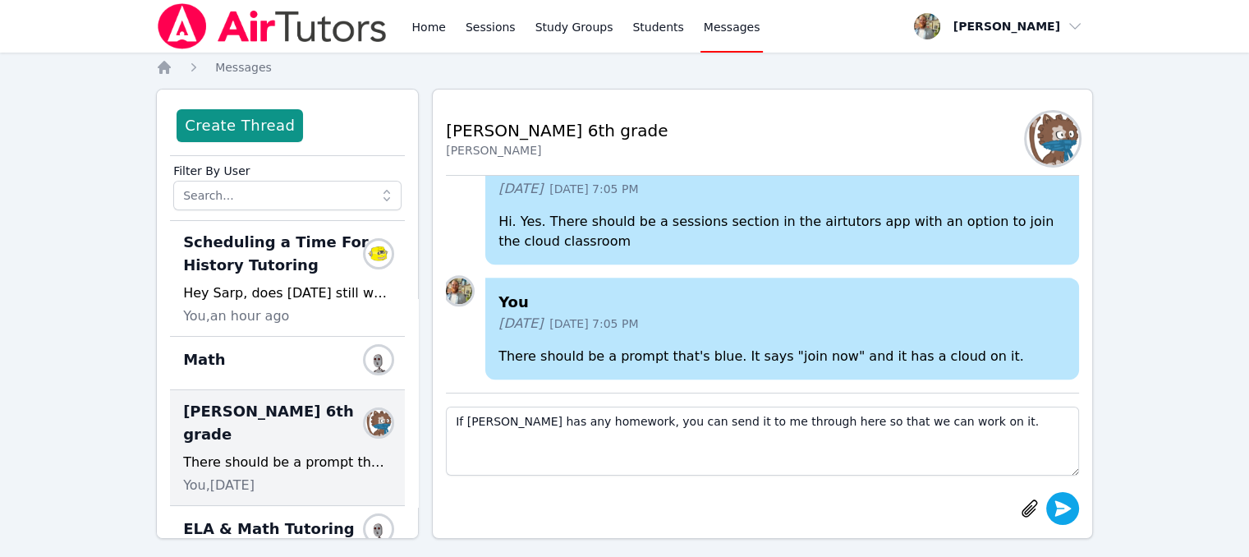
click at [1064, 502] on icon "submit" at bounding box center [1063, 508] width 20 height 20
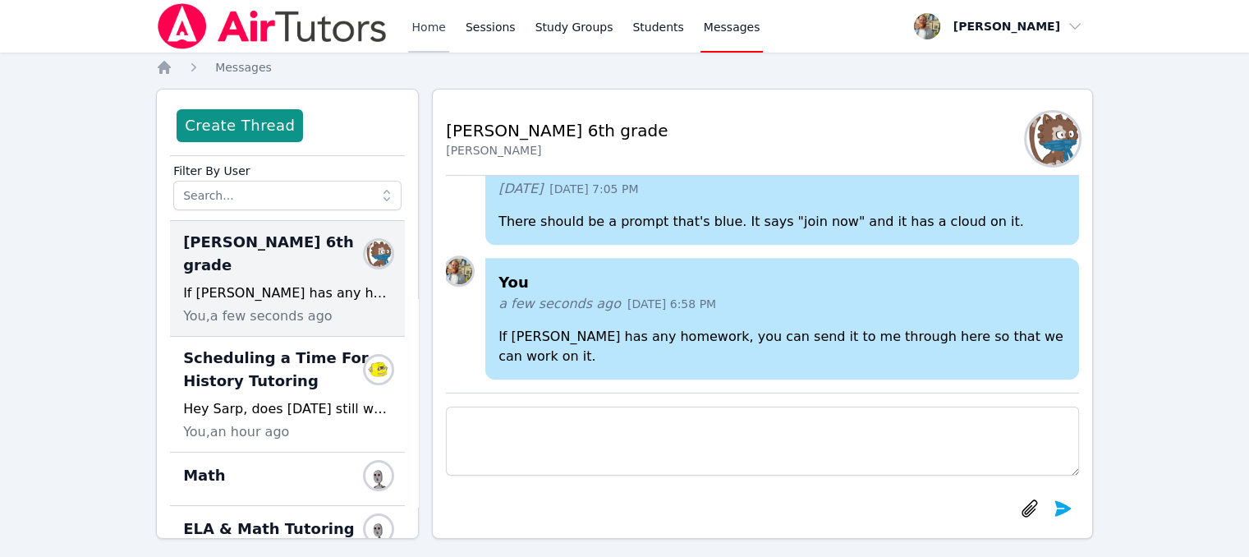
click at [416, 27] on link "Home" at bounding box center [428, 26] width 40 height 53
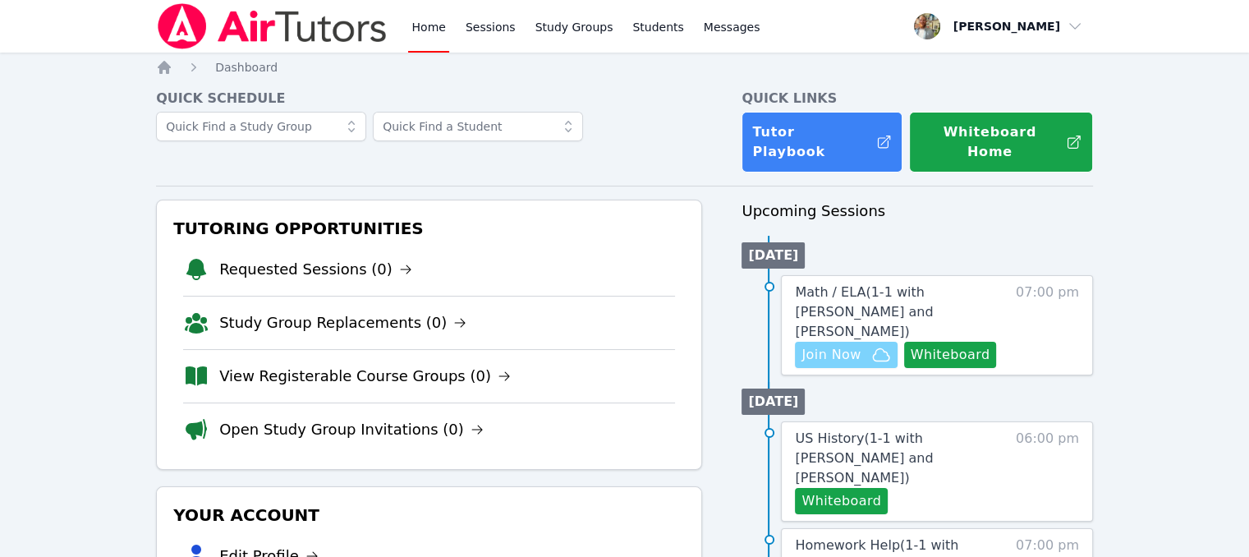
click at [844, 345] on span "Join Now" at bounding box center [830, 355] width 59 height 20
click at [707, 34] on span "Messages" at bounding box center [732, 27] width 57 height 16
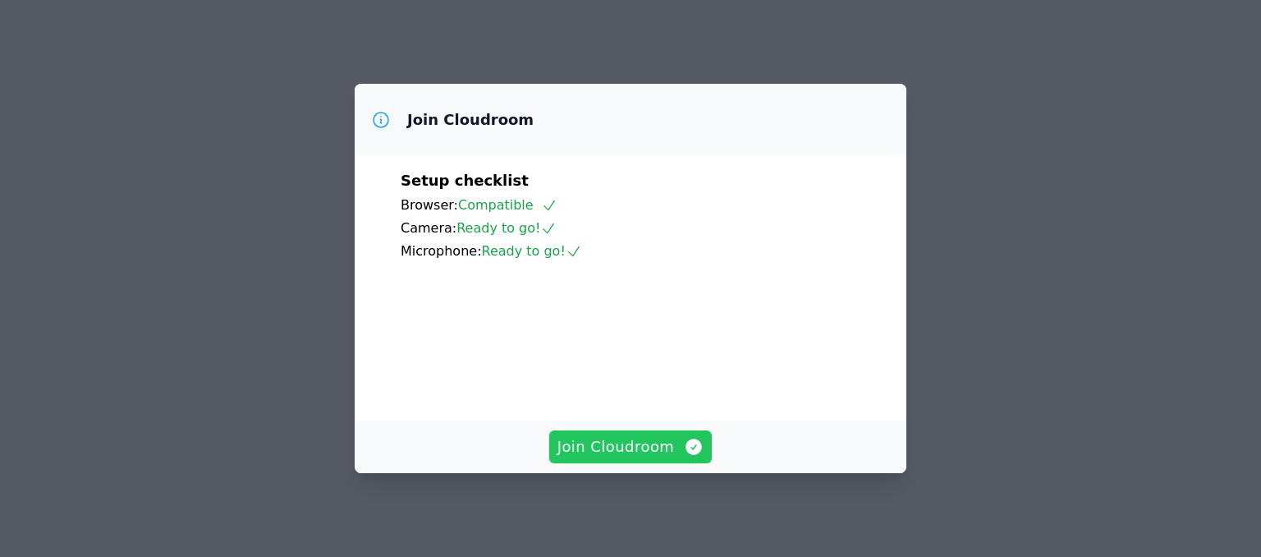
click at [642, 444] on span "Join Cloudroom" at bounding box center [630, 446] width 147 height 23
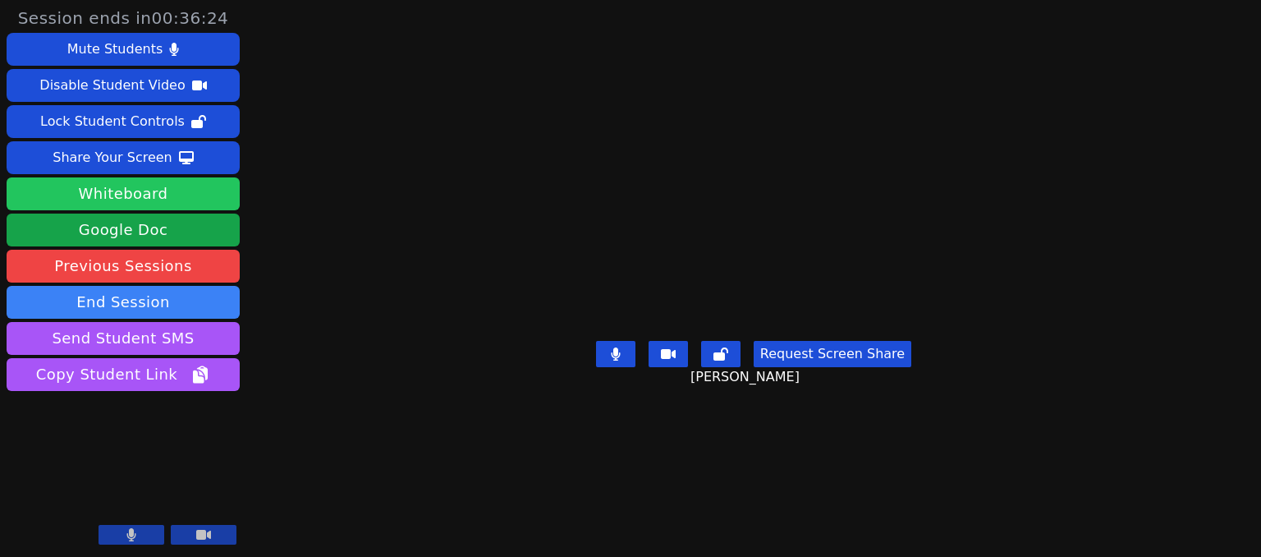
click at [188, 191] on button "Whiteboard" at bounding box center [123, 193] width 233 height 33
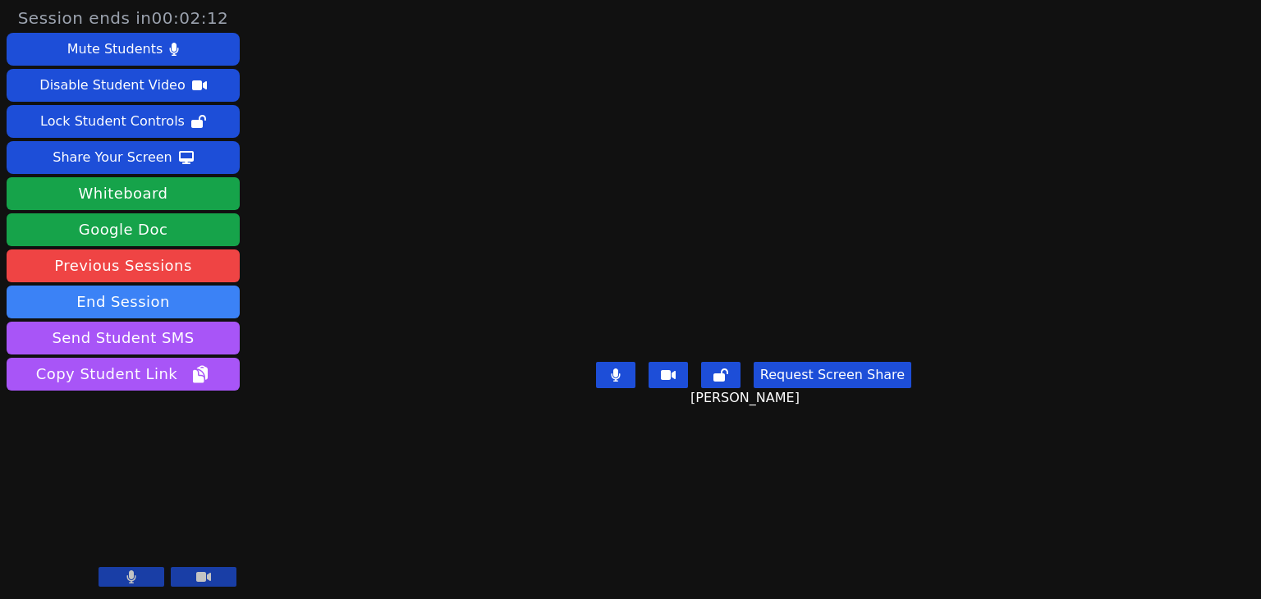
click at [856, 388] on button "Request Screen Share" at bounding box center [833, 375] width 158 height 26
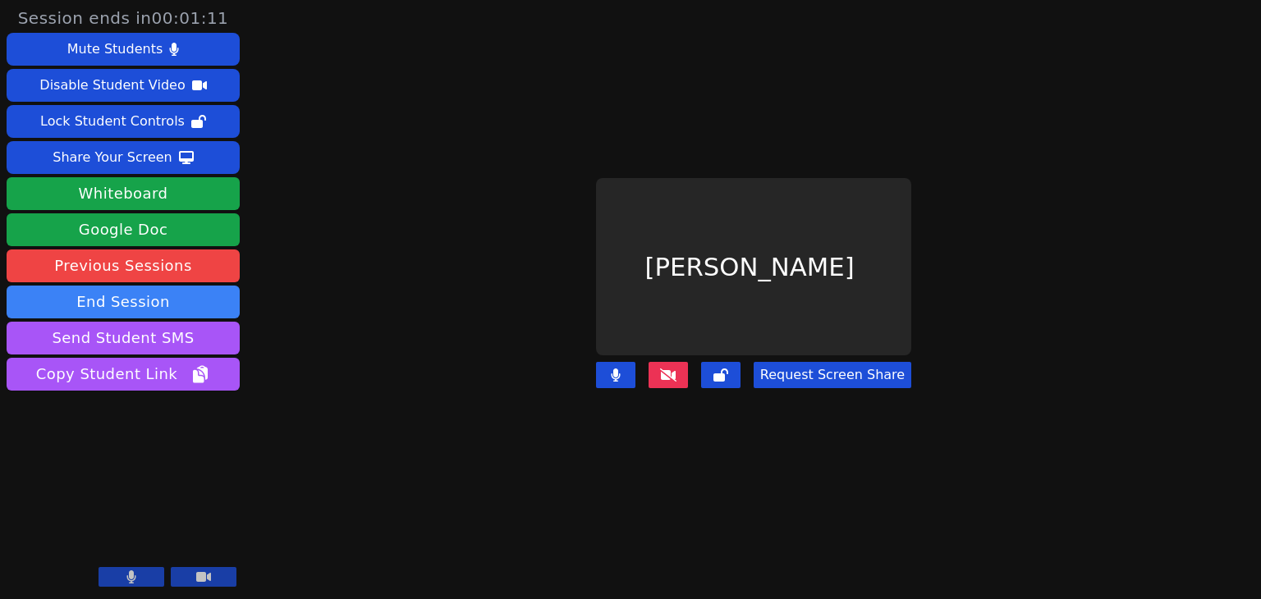
click at [666, 369] on icon at bounding box center [668, 375] width 16 height 13
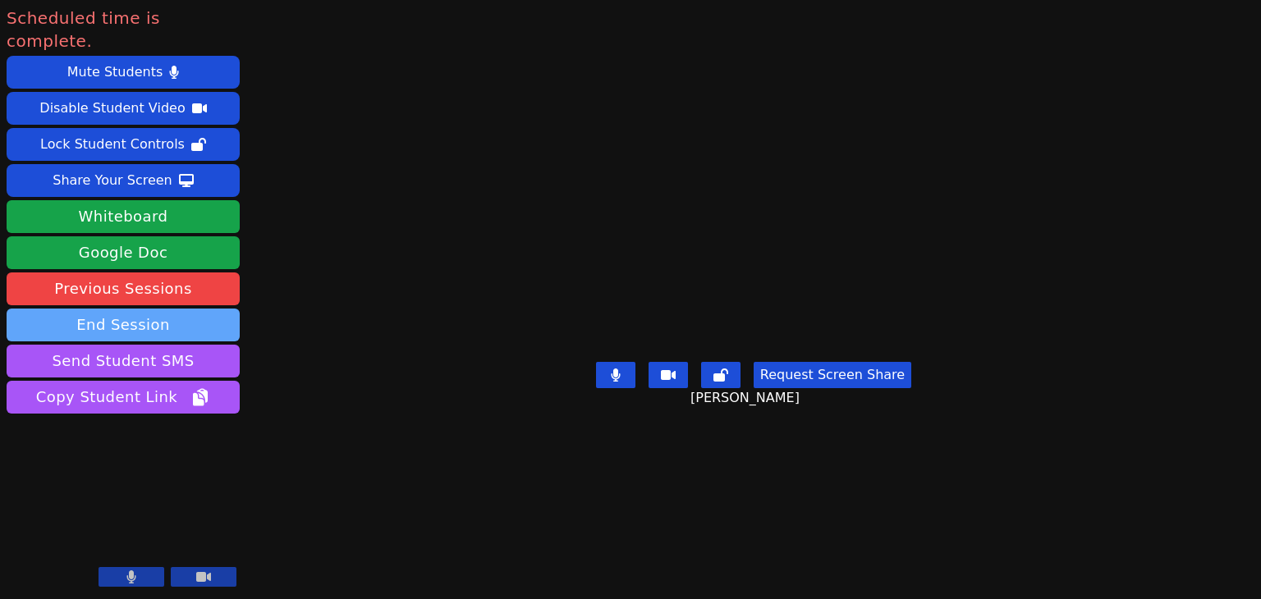
click at [216, 309] on button "End Session" at bounding box center [123, 325] width 233 height 33
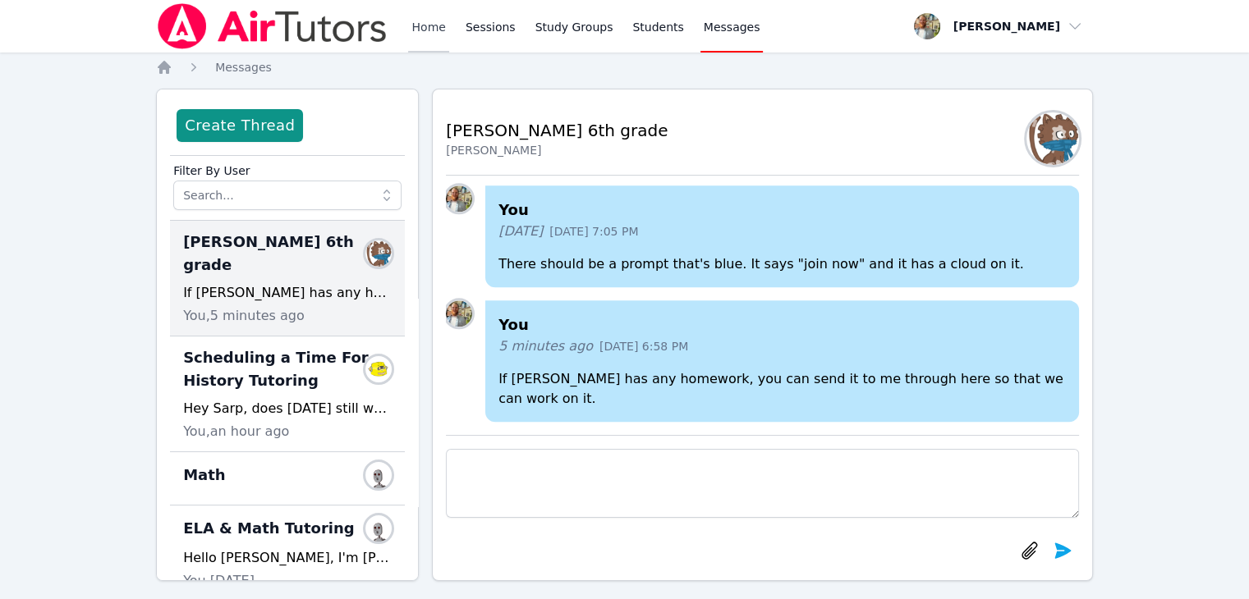
click at [429, 27] on link "Home" at bounding box center [428, 26] width 40 height 53
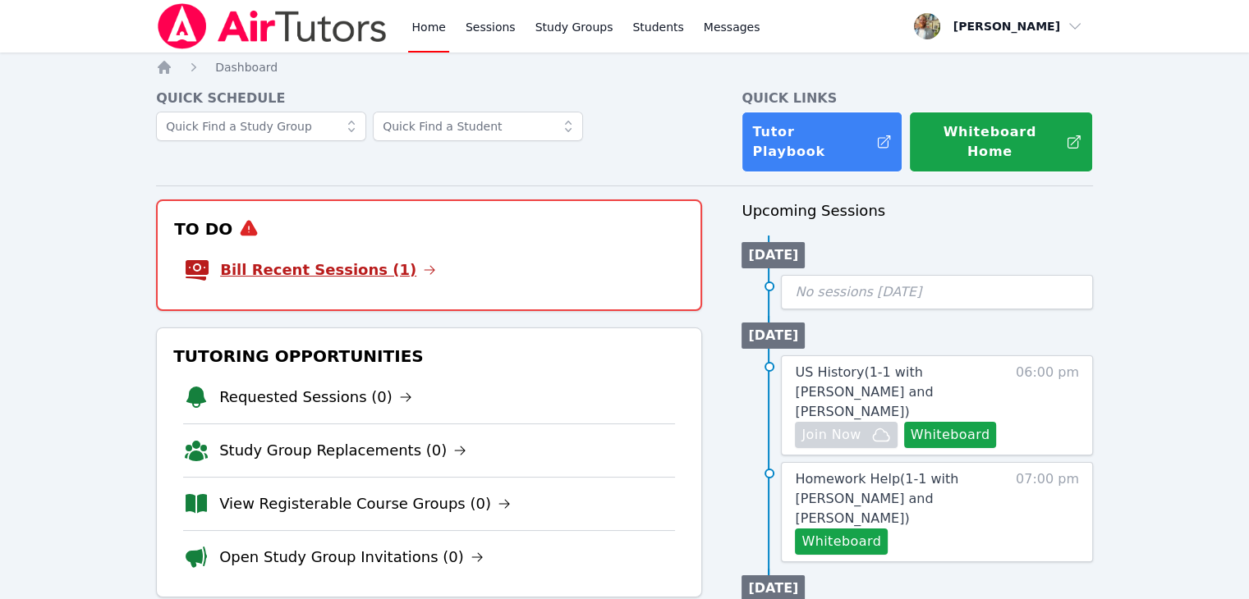
click at [312, 259] on link "Bill Recent Sessions (1)" at bounding box center [328, 270] width 216 height 23
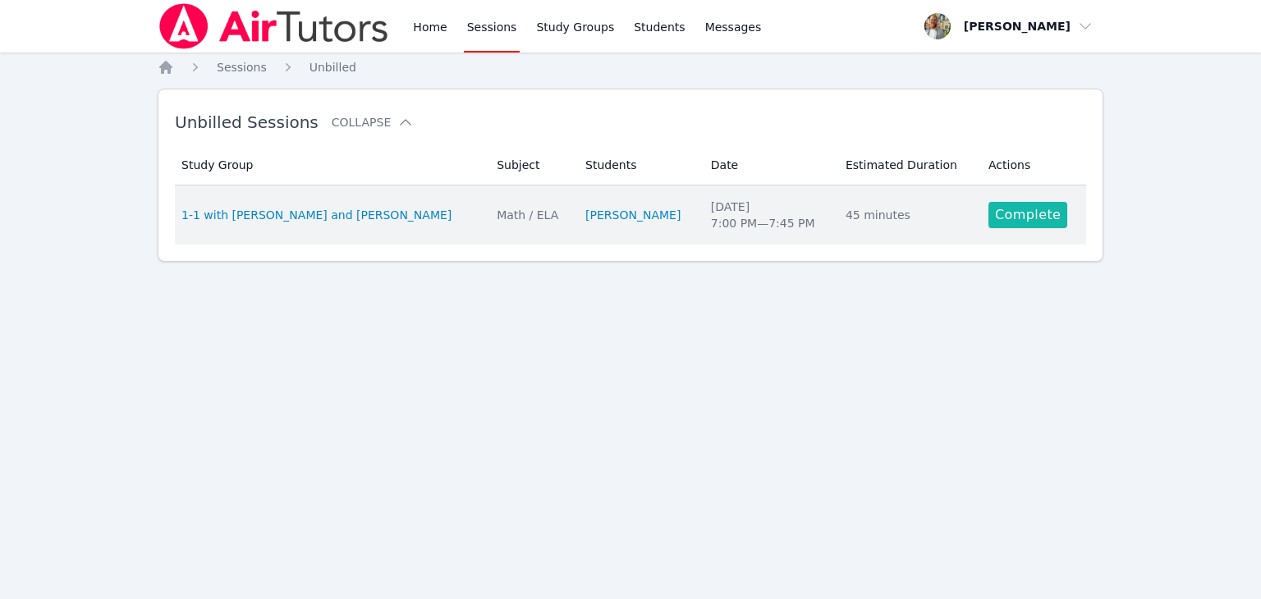
click at [1034, 224] on link "Complete" at bounding box center [1027, 215] width 79 height 26
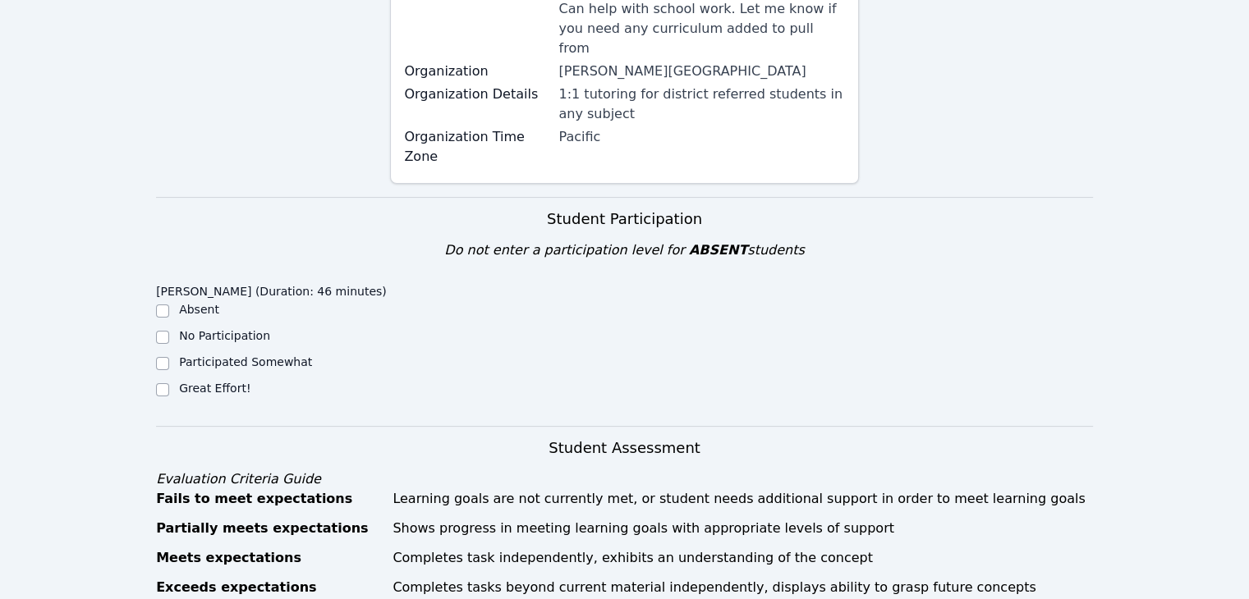
scroll to position [345, 0]
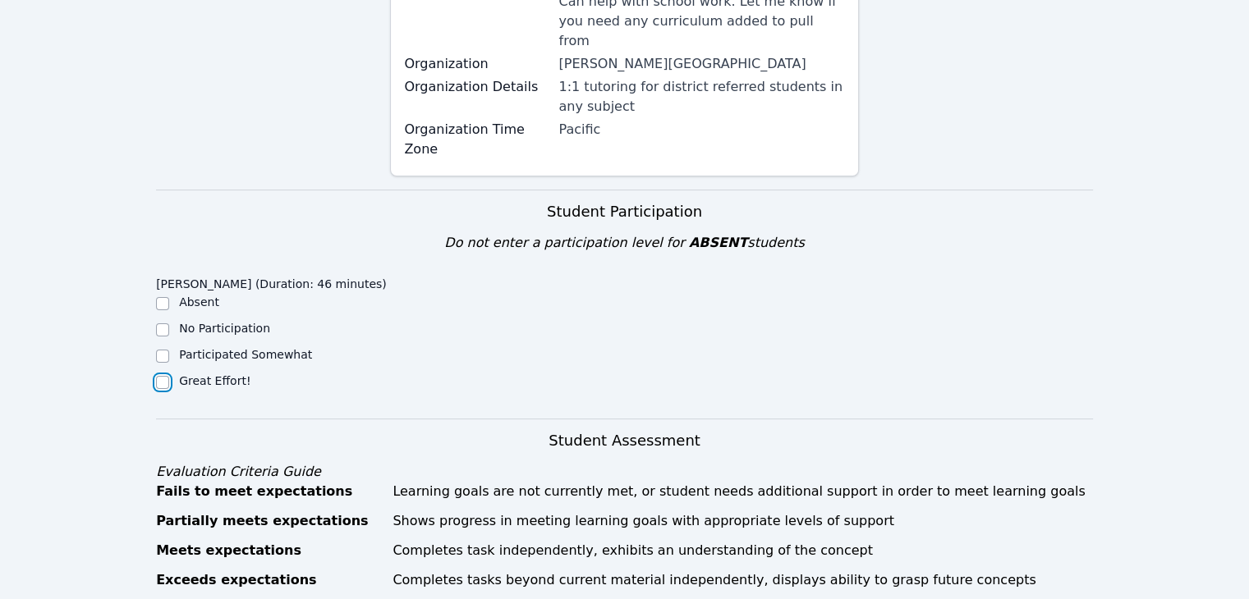
click at [158, 376] on input "Great Effort!" at bounding box center [162, 382] width 13 height 13
checkbox input "true"
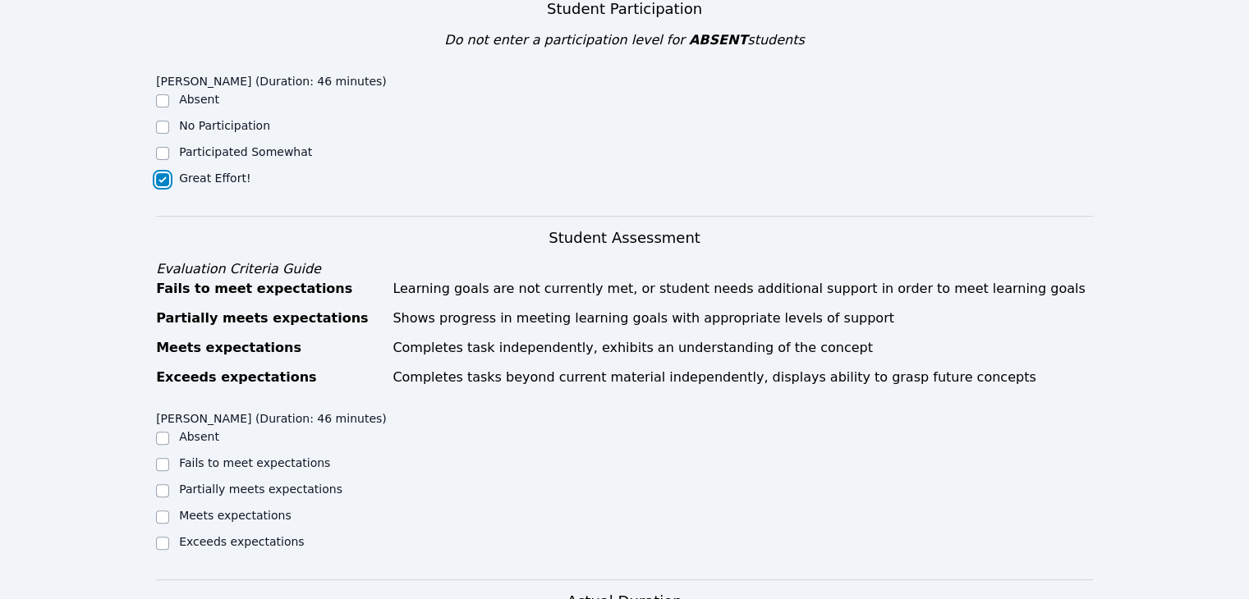
scroll to position [588, 0]
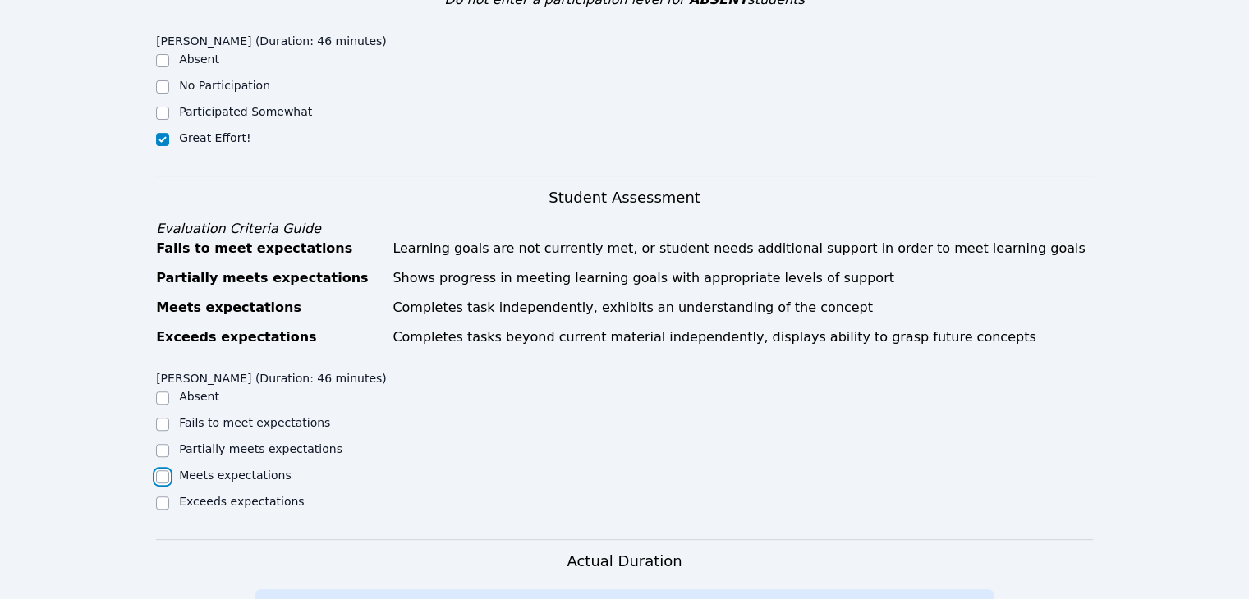
click at [167, 470] on input "Meets expectations" at bounding box center [162, 476] width 13 height 13
checkbox input "true"
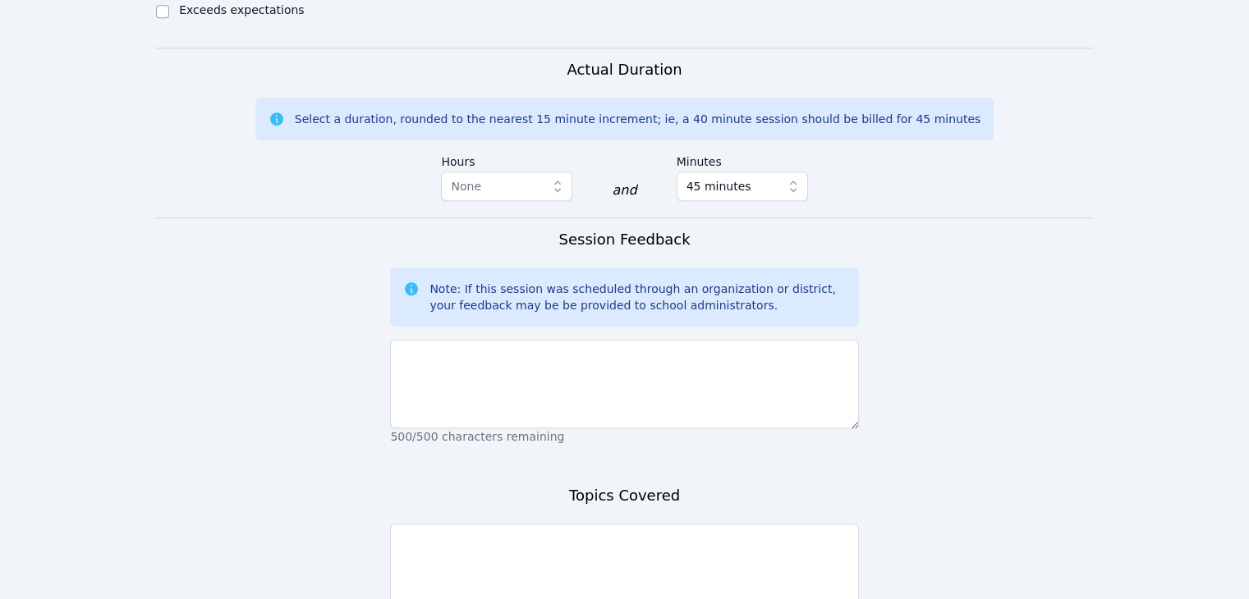
scroll to position [1080, 0]
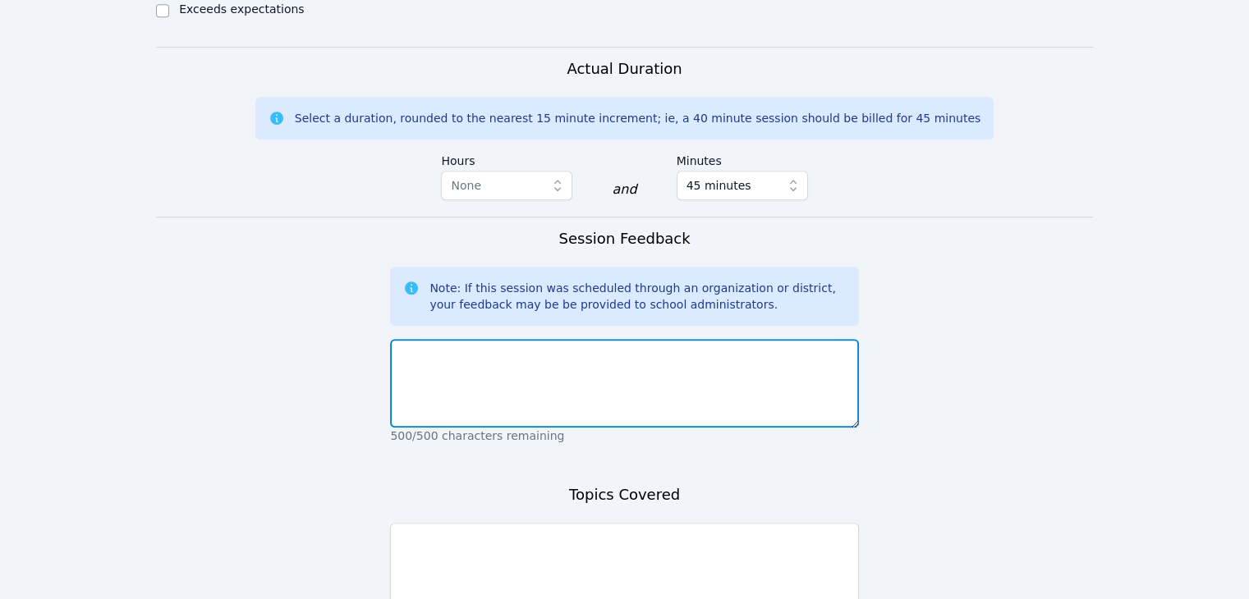
click at [611, 339] on textarea at bounding box center [624, 383] width 468 height 89
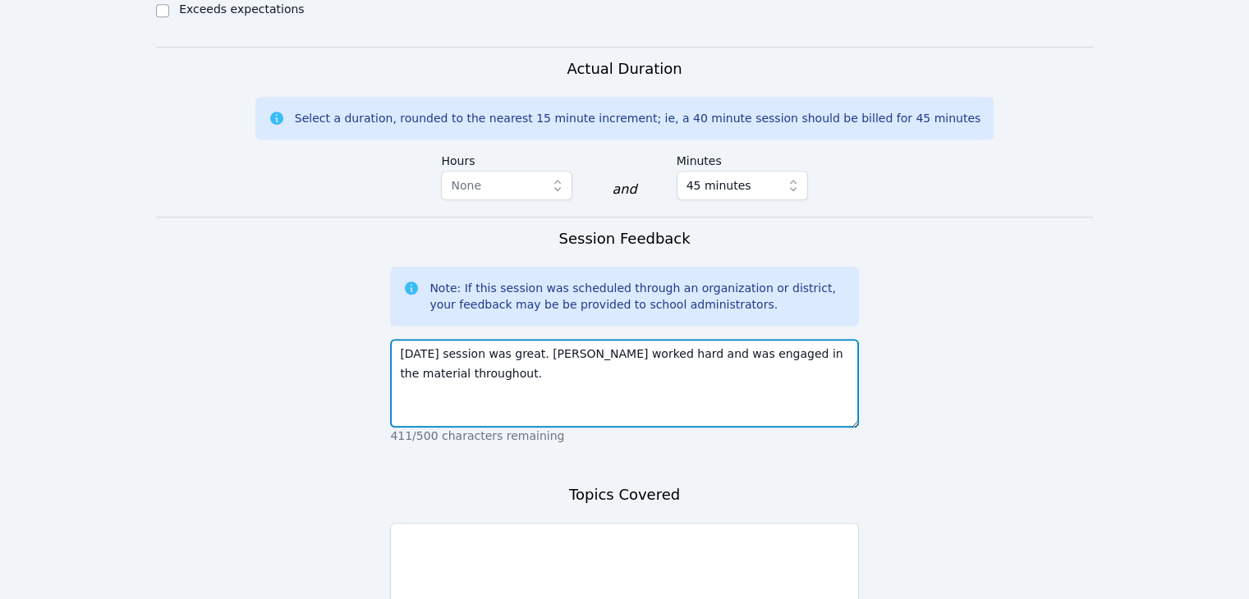
type textarea "[DATE] session was great. [PERSON_NAME] worked hard and was engaged in the mate…"
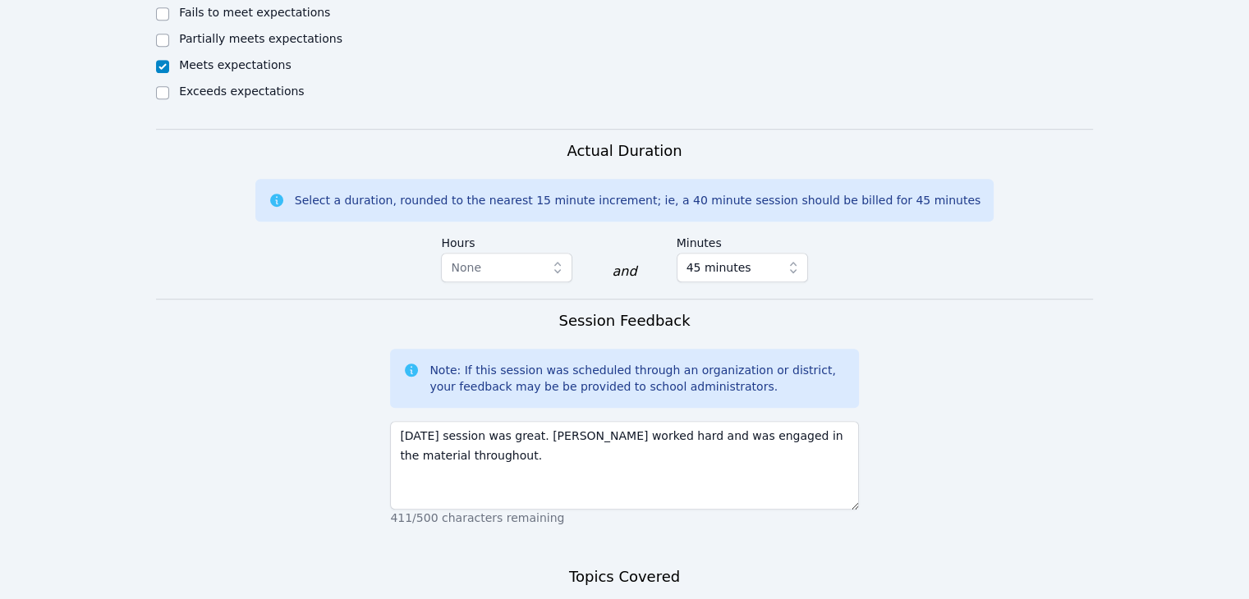
scroll to position [1191, 0]
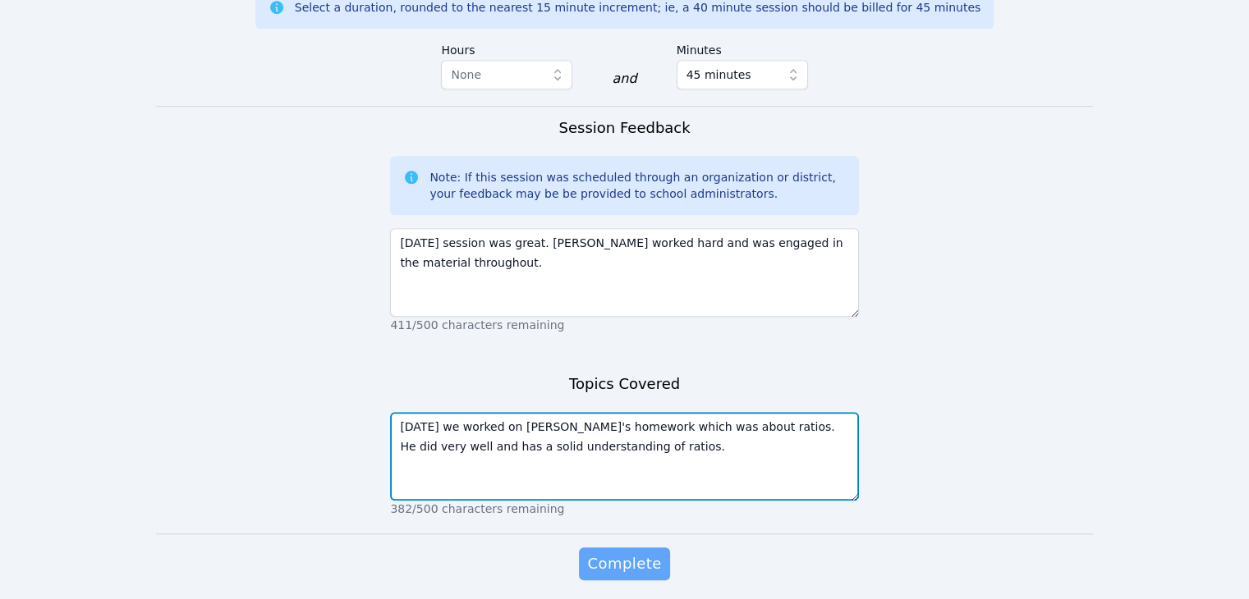
type textarea "[DATE] we worked on [PERSON_NAME]'s homework which was about ratios. He did ver…"
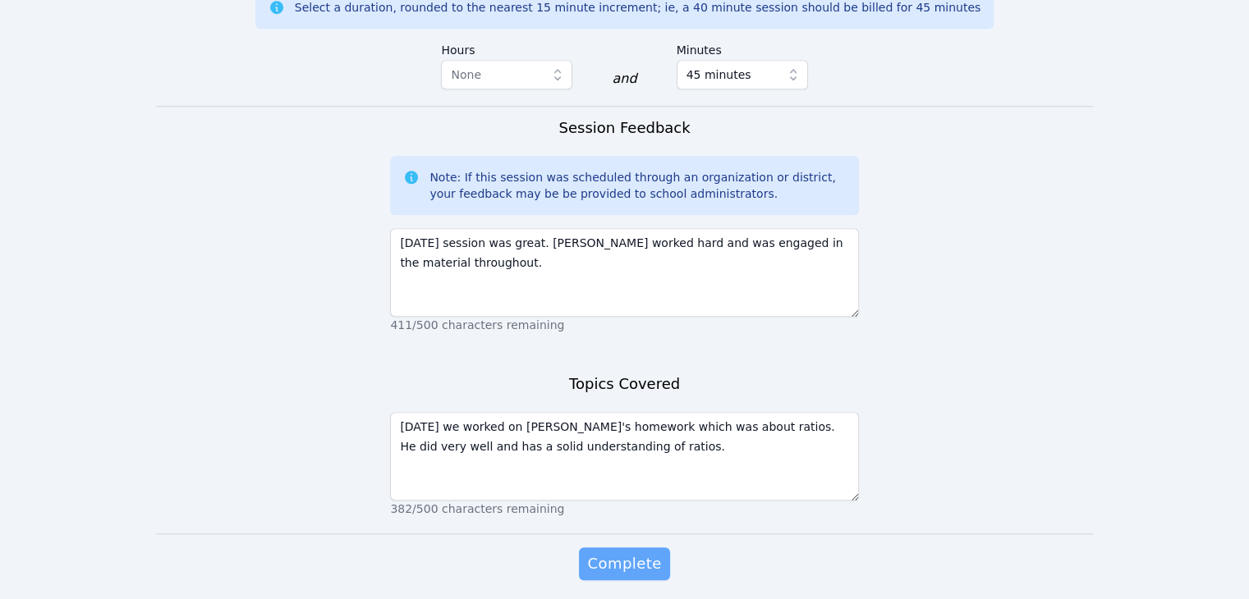
click at [632, 553] on span "Complete" at bounding box center [624, 564] width 74 height 23
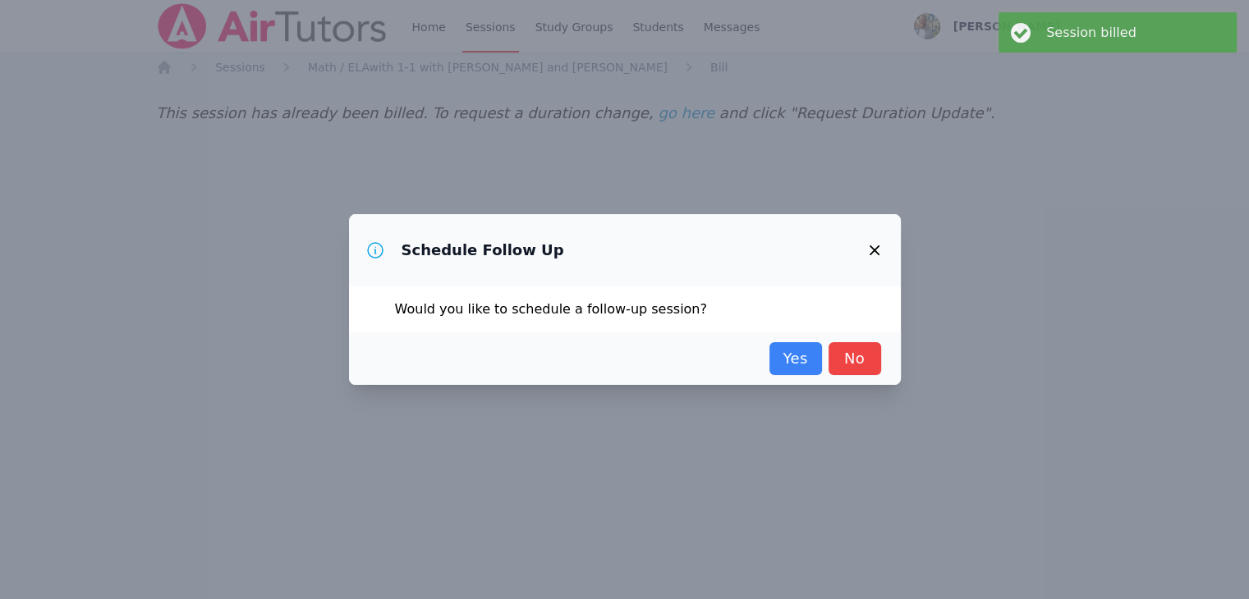
scroll to position [0, 0]
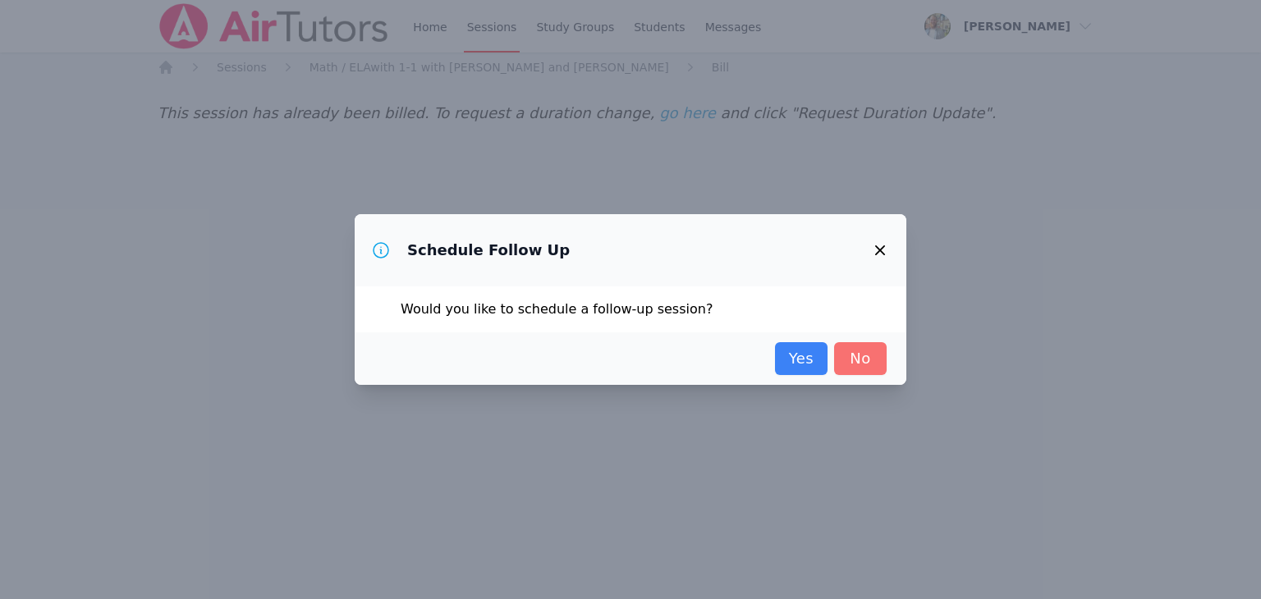
click at [874, 361] on link "No" at bounding box center [860, 358] width 53 height 33
